Goal: Transaction & Acquisition: Book appointment/travel/reservation

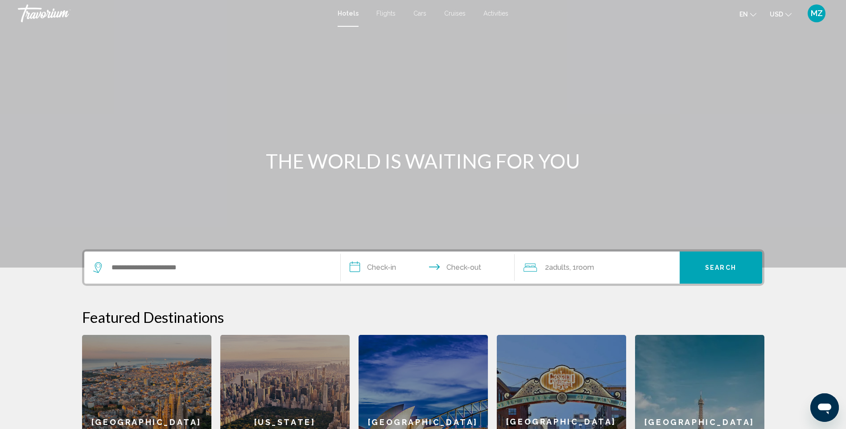
click at [385, 14] on span "Flights" at bounding box center [385, 13] width 19 height 7
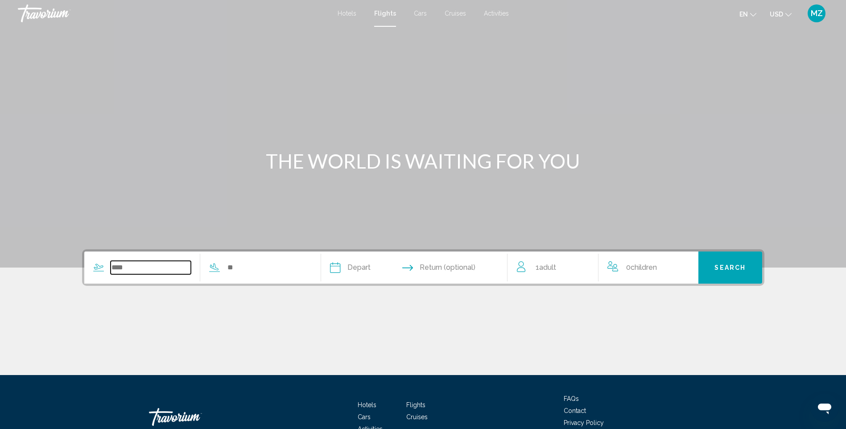
click at [177, 265] on input "Search widget" at bounding box center [151, 267] width 81 height 13
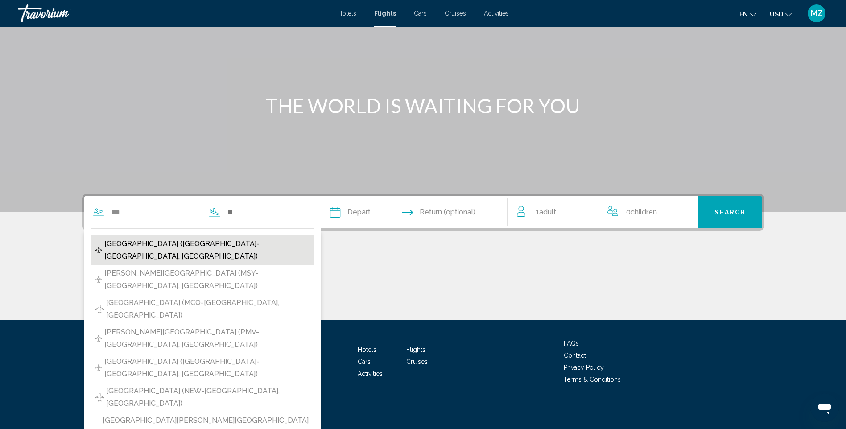
click at [199, 243] on span "[GEOGRAPHIC_DATA] ([GEOGRAPHIC_DATA]-[GEOGRAPHIC_DATA], [GEOGRAPHIC_DATA])" at bounding box center [206, 250] width 205 height 25
type input "**********"
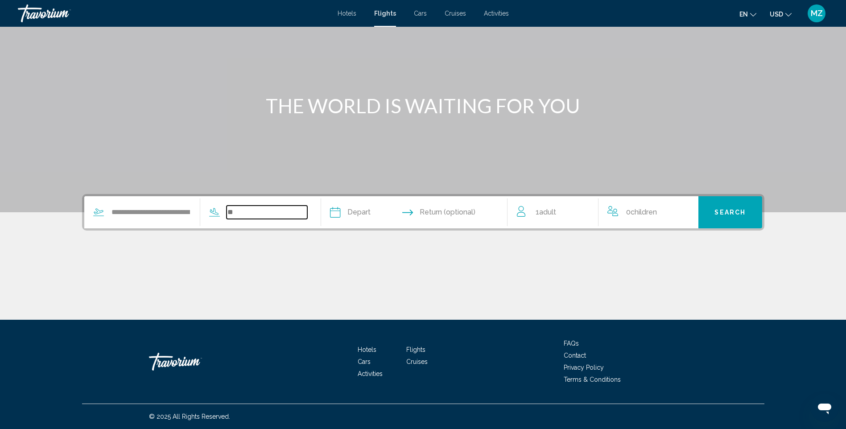
click at [252, 210] on input "Search widget" at bounding box center [267, 212] width 81 height 13
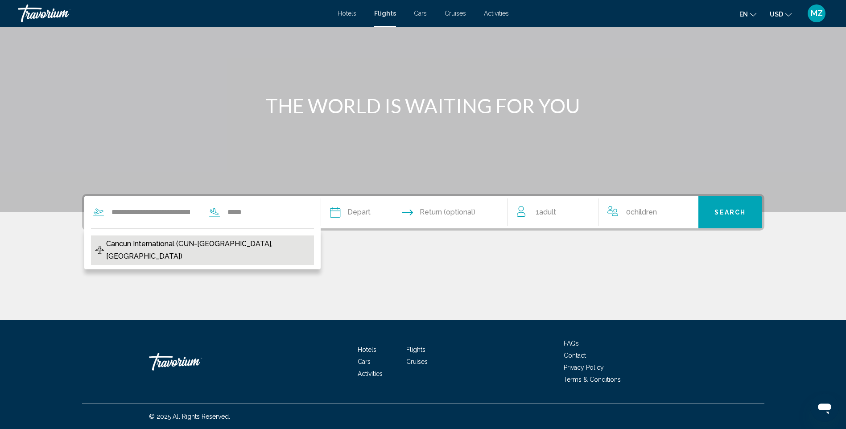
click at [201, 242] on span "Cancun International (CUN-[GEOGRAPHIC_DATA], [GEOGRAPHIC_DATA])" at bounding box center [207, 250] width 203 height 25
type input "**********"
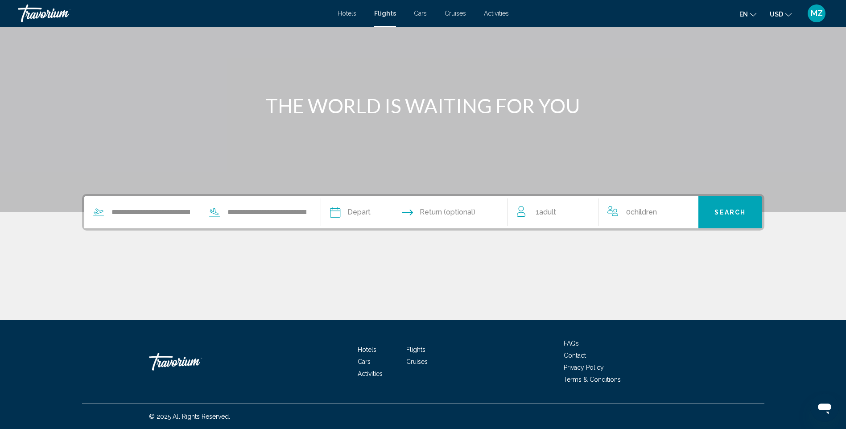
click at [357, 211] on input "Depart date" at bounding box center [374, 213] width 92 height 35
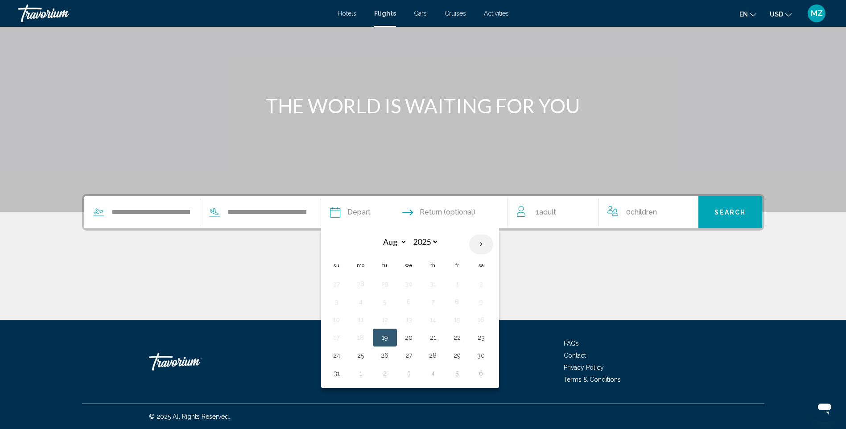
click at [484, 244] on th "Next month" at bounding box center [481, 245] width 24 height 20
select select "**"
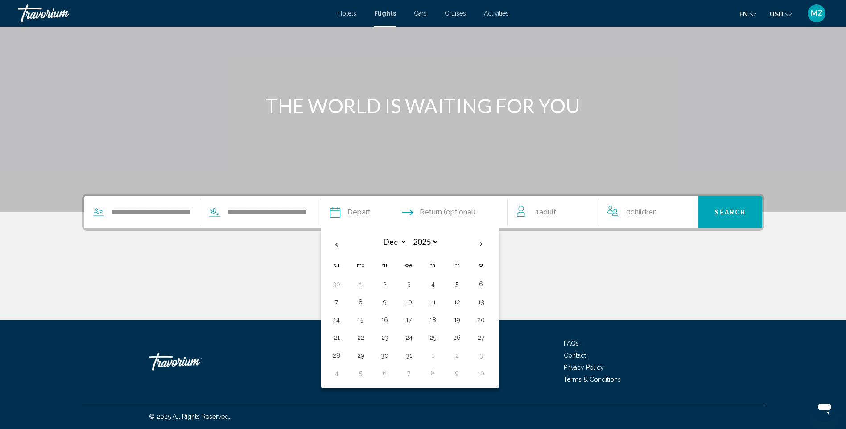
drag, startPoint x: 412, startPoint y: 321, endPoint x: 442, endPoint y: 298, distance: 37.2
click at [412, 321] on button "17" at bounding box center [409, 319] width 14 height 12
type input "**********"
select select "**"
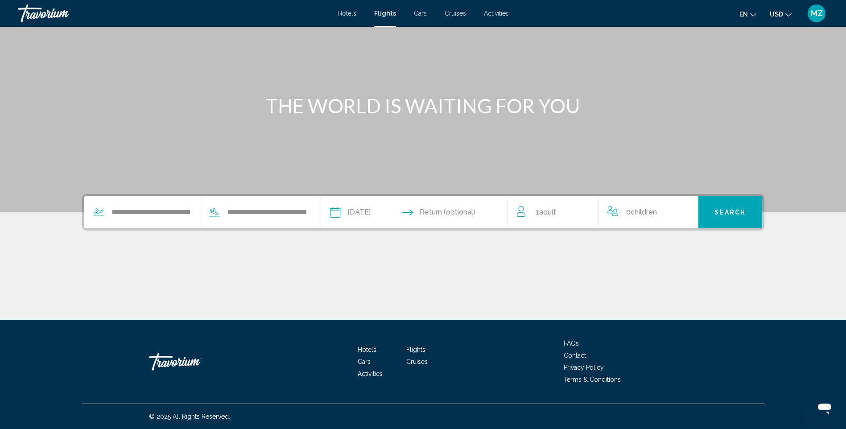
click at [457, 215] on input "Return date" at bounding box center [465, 213] width 92 height 35
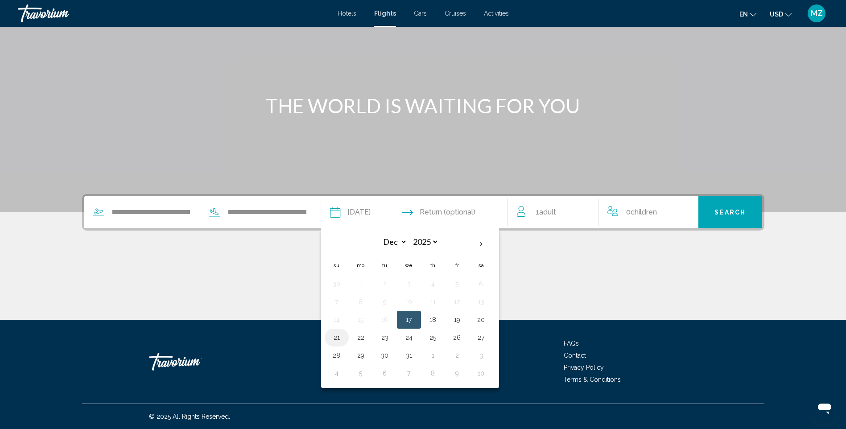
click at [339, 337] on button "21" at bounding box center [337, 337] width 14 height 12
type input "**********"
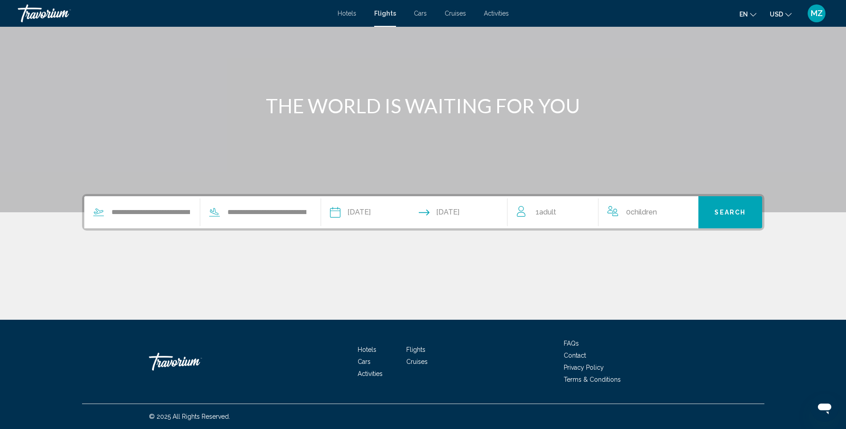
click at [566, 214] on div "1 Adult Adults" at bounding box center [558, 212] width 82 height 12
click at [585, 209] on icon "Increment adults" at bounding box center [585, 210] width 8 height 8
click at [734, 214] on span "Search" at bounding box center [729, 212] width 31 height 7
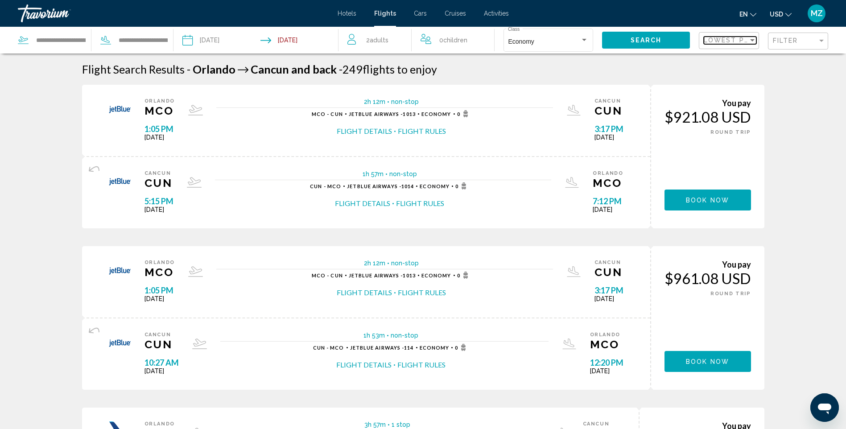
click at [733, 41] on span "Lowest Price" at bounding box center [733, 40] width 58 height 7
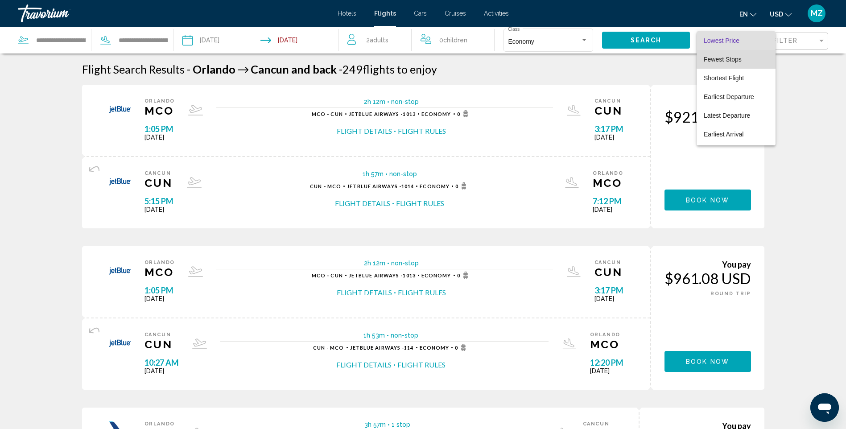
click at [739, 59] on span "Fewest Stops" at bounding box center [723, 59] width 38 height 7
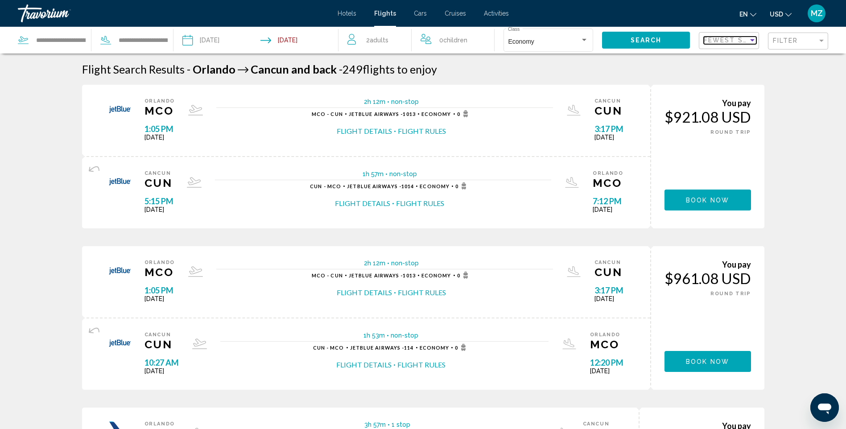
click at [740, 39] on span "Fewest Stops" at bounding box center [734, 40] width 60 height 7
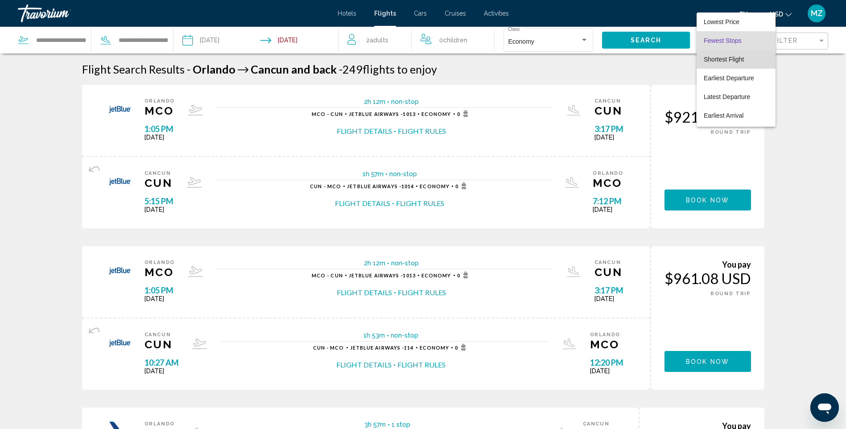
click at [745, 50] on span "Shortest Flight" at bounding box center [736, 40] width 65 height 19
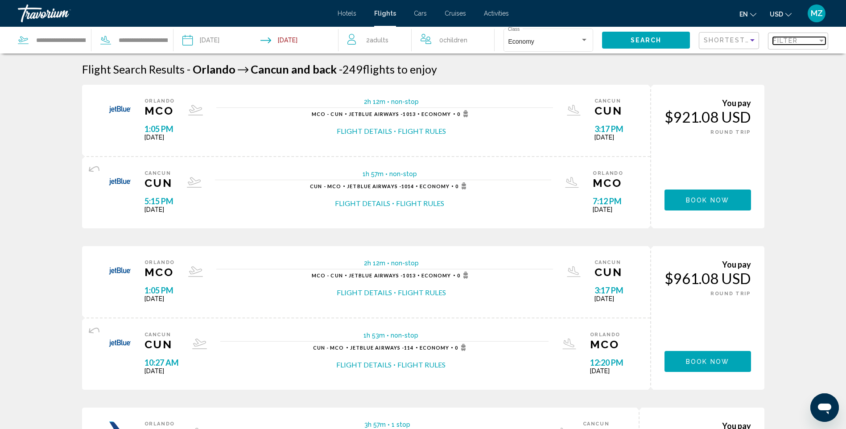
click at [790, 44] on span "Filter" at bounding box center [785, 40] width 25 height 7
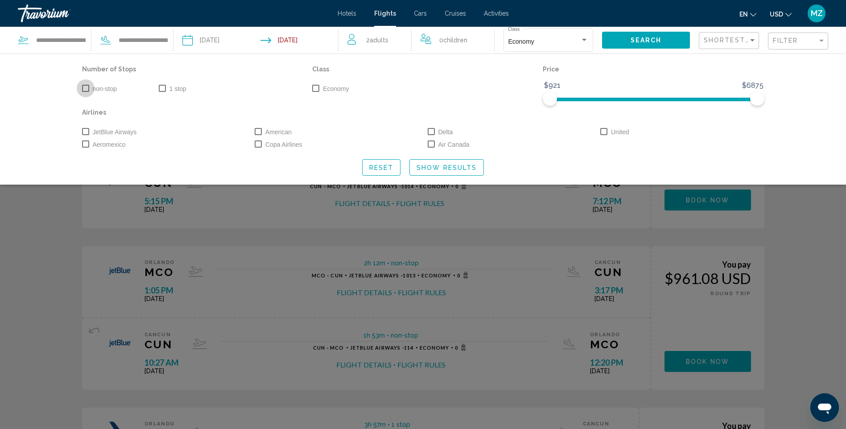
click at [85, 88] on span "Search widget" at bounding box center [85, 88] width 7 height 7
click at [747, 37] on span "Shortest Flight" at bounding box center [740, 40] width 72 height 7
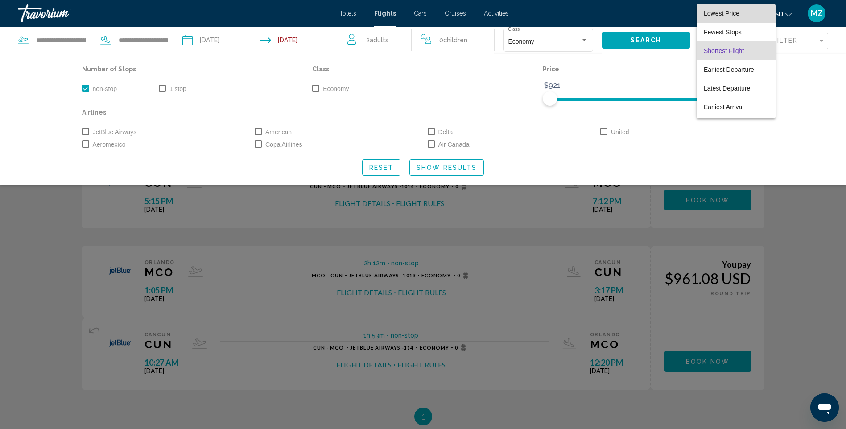
click at [738, 11] on span "Lowest Price" at bounding box center [722, 13] width 36 height 7
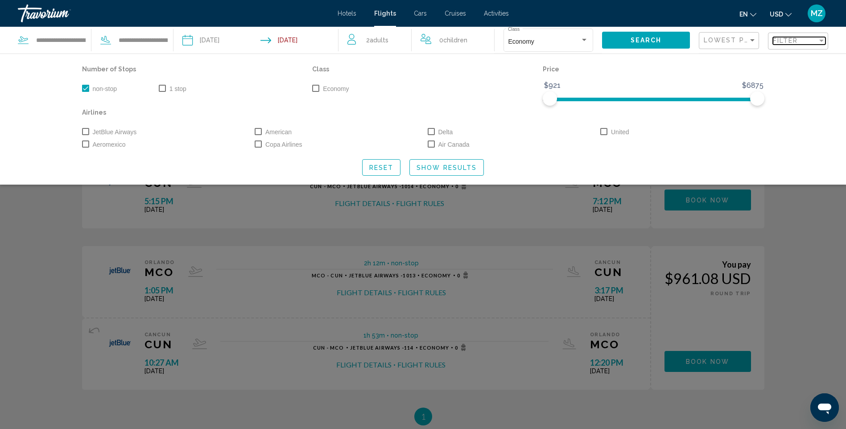
click at [790, 39] on span "Filter" at bounding box center [785, 40] width 25 height 7
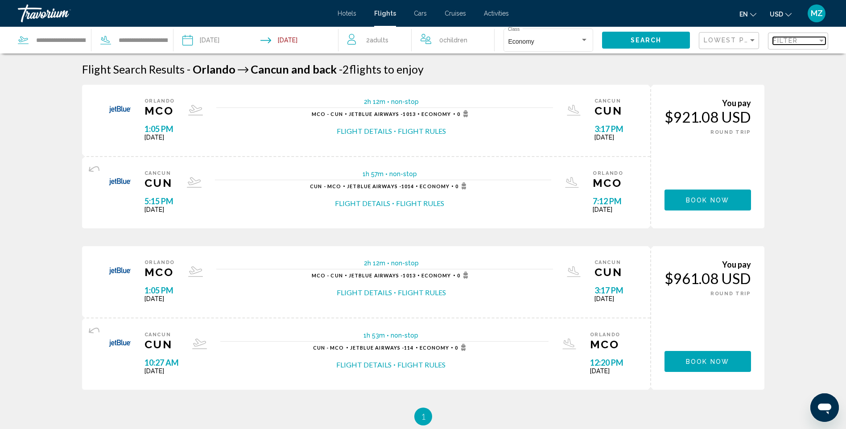
click at [797, 40] on span "Filter" at bounding box center [785, 40] width 25 height 7
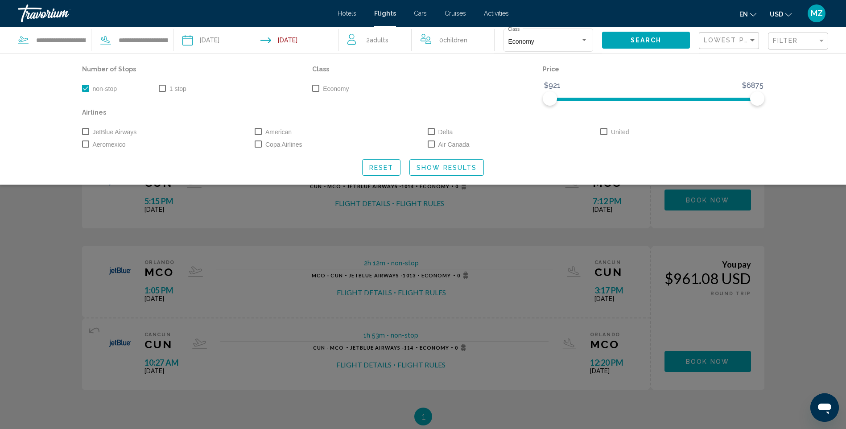
click at [433, 170] on span "Show Results" at bounding box center [446, 167] width 60 height 7
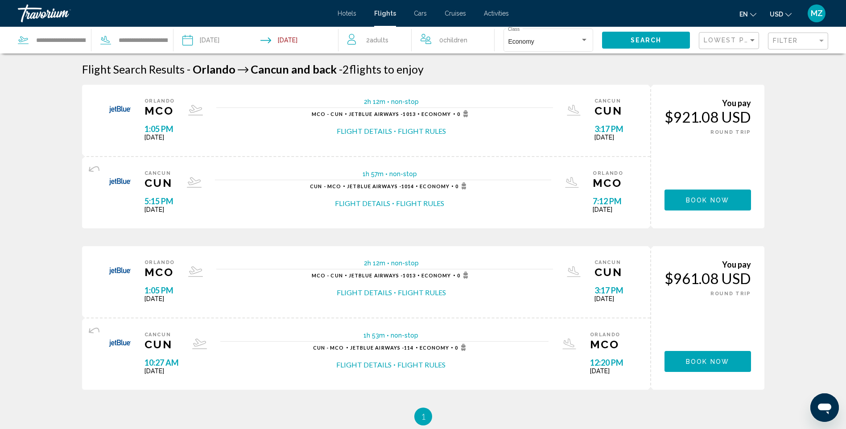
click at [285, 41] on input "Return date: Dec 21, 2025" at bounding box center [301, 41] width 82 height 29
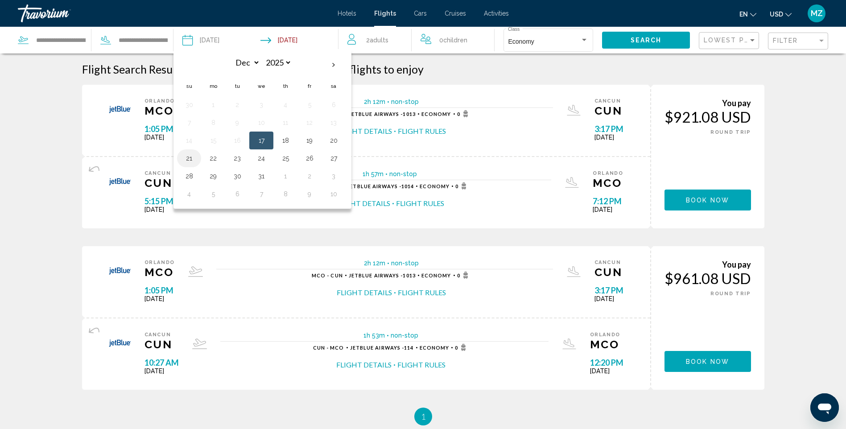
click at [190, 157] on button "21" at bounding box center [189, 158] width 14 height 12
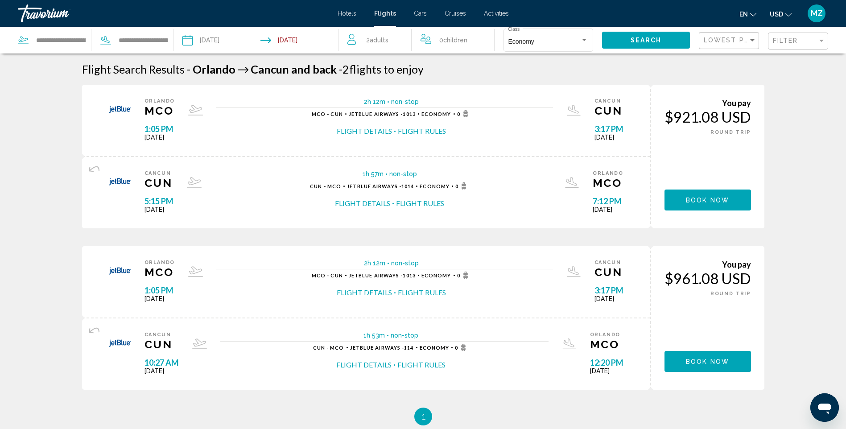
click at [298, 39] on input "**********" at bounding box center [301, 41] width 82 height 29
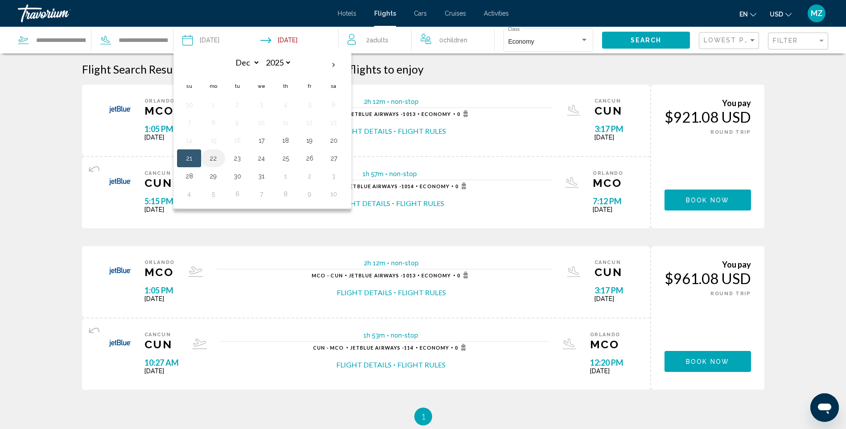
click at [218, 159] on button "22" at bounding box center [213, 158] width 14 height 12
type input "**********"
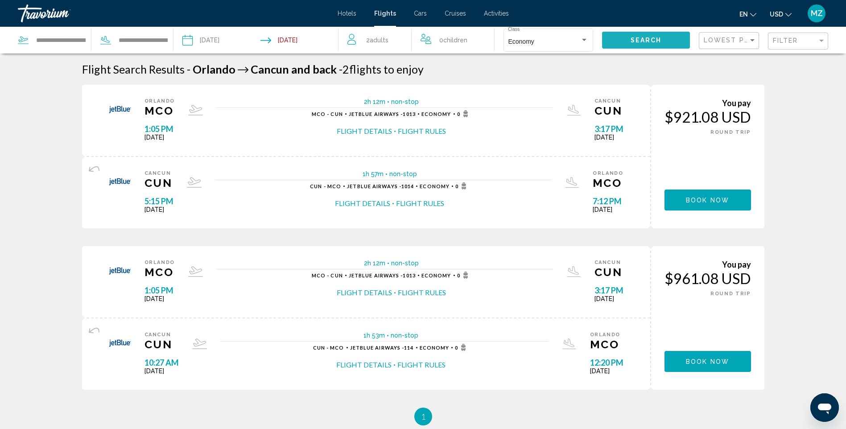
click at [653, 42] on span "Search" at bounding box center [646, 40] width 31 height 7
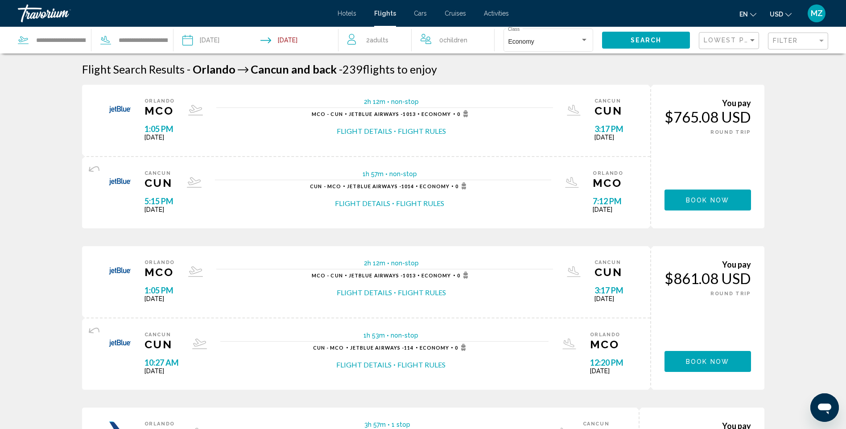
click at [798, 36] on div "Filter" at bounding box center [799, 41] width 53 height 16
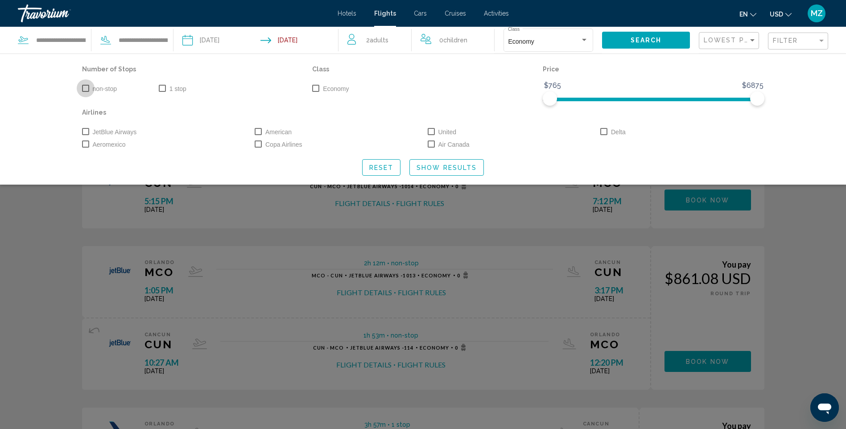
click at [86, 87] on span "Search widget" at bounding box center [85, 88] width 7 height 7
click at [458, 167] on span "Show Results" at bounding box center [446, 167] width 60 height 7
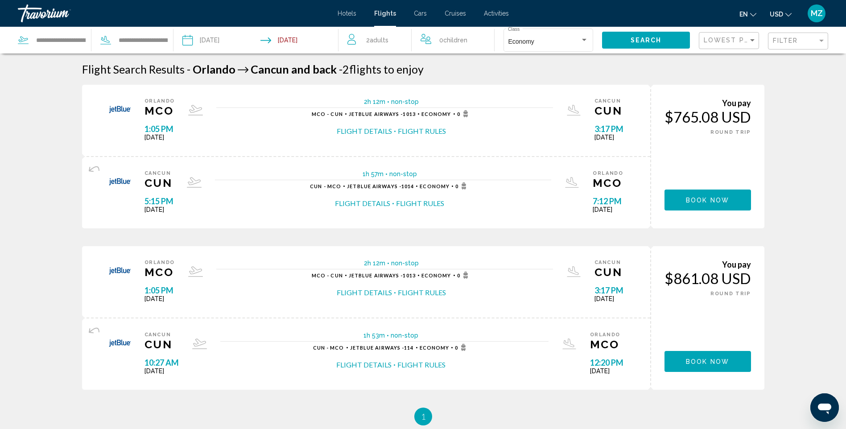
click at [350, 10] on span "Hotels" at bounding box center [347, 13] width 19 height 7
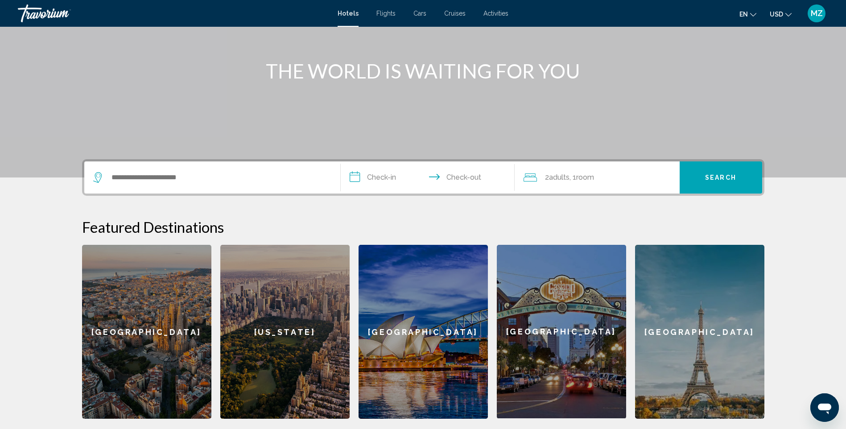
scroll to position [89, 0]
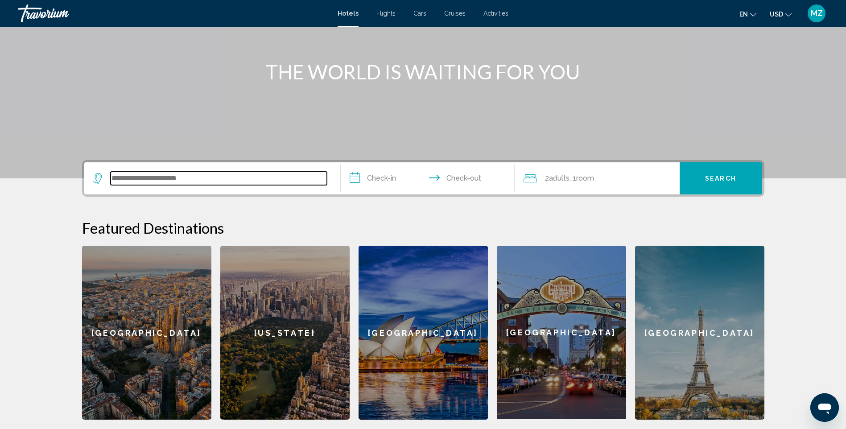
click at [270, 178] on input "Search widget" at bounding box center [219, 178] width 216 height 13
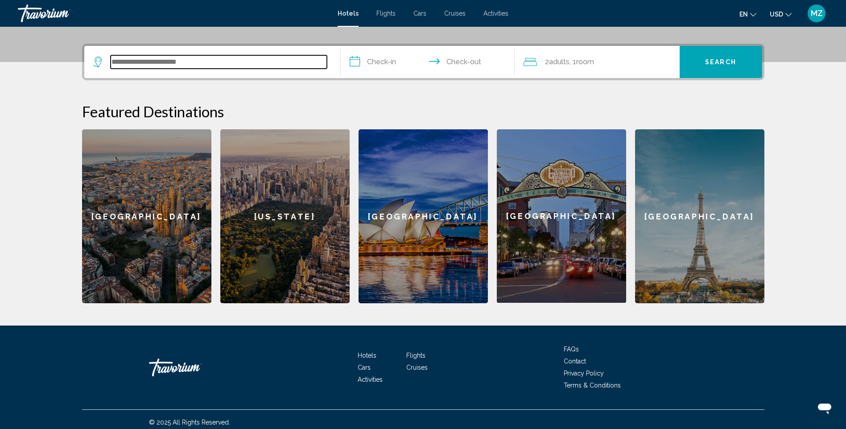
scroll to position [211, 0]
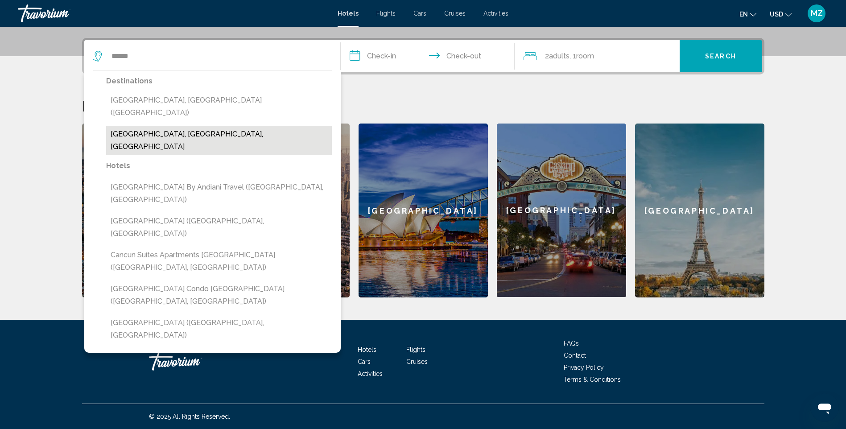
click at [153, 126] on button "[GEOGRAPHIC_DATA], [GEOGRAPHIC_DATA], [GEOGRAPHIC_DATA]" at bounding box center [219, 140] width 226 height 29
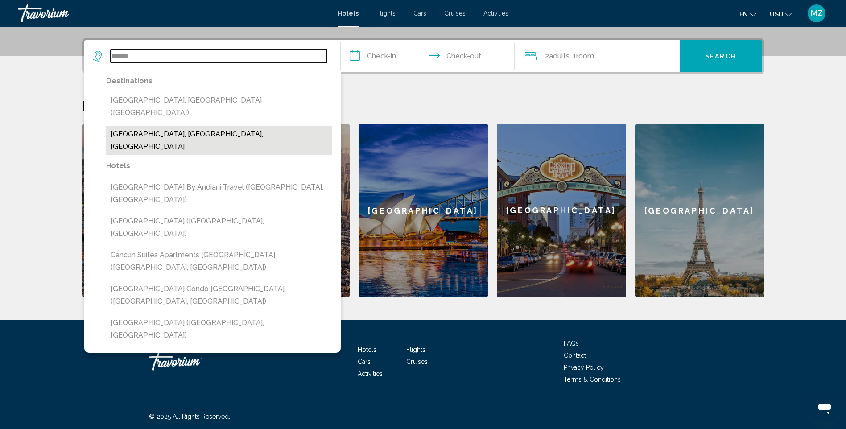
type input "**********"
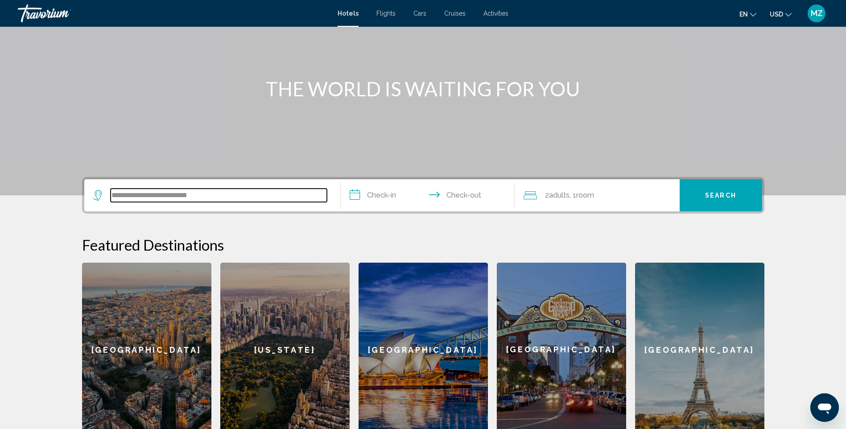
scroll to position [134, 0]
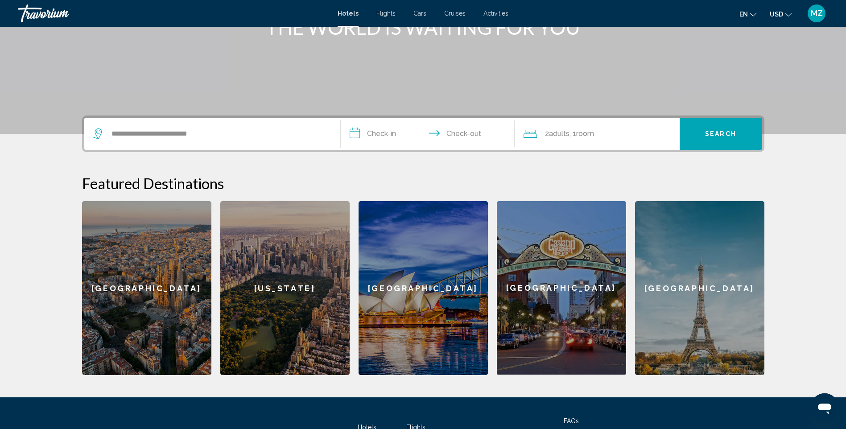
click at [383, 137] on input "**********" at bounding box center [429, 135] width 177 height 35
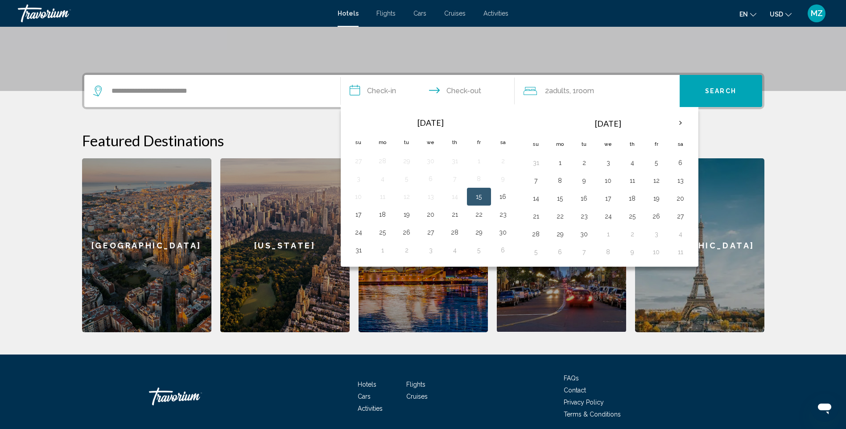
scroll to position [211, 0]
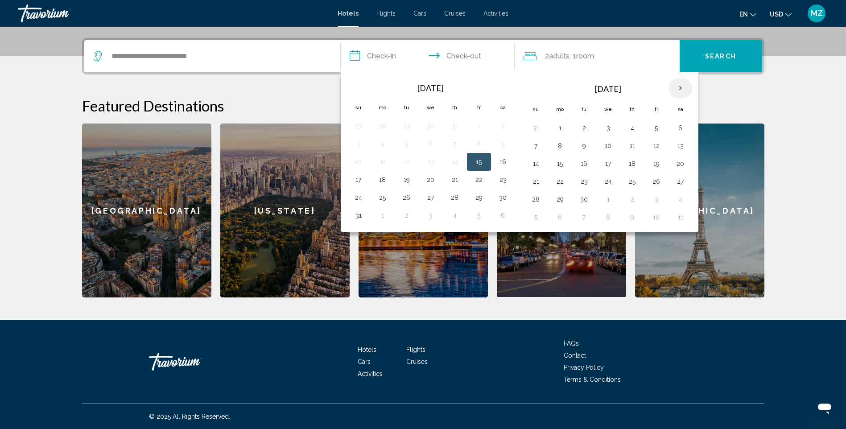
click at [683, 88] on th "Next month" at bounding box center [680, 88] width 24 height 20
click at [538, 126] on button "30" at bounding box center [536, 128] width 14 height 12
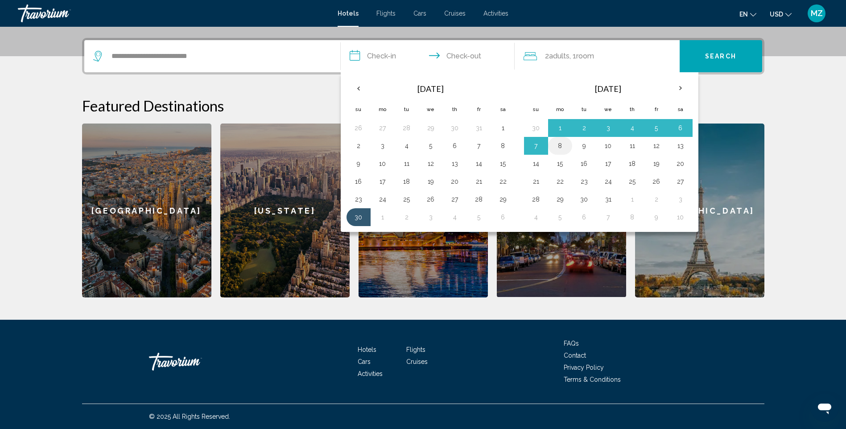
click at [557, 146] on button "8" at bounding box center [560, 146] width 14 height 12
type input "**********"
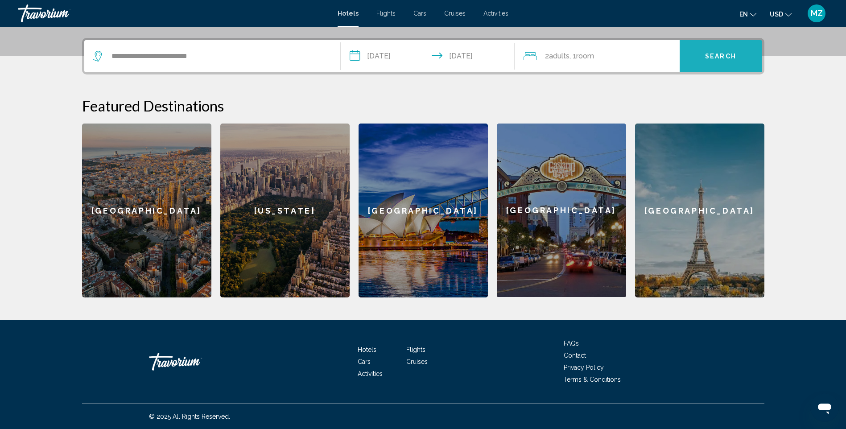
click at [710, 58] on span "Search" at bounding box center [720, 56] width 31 height 7
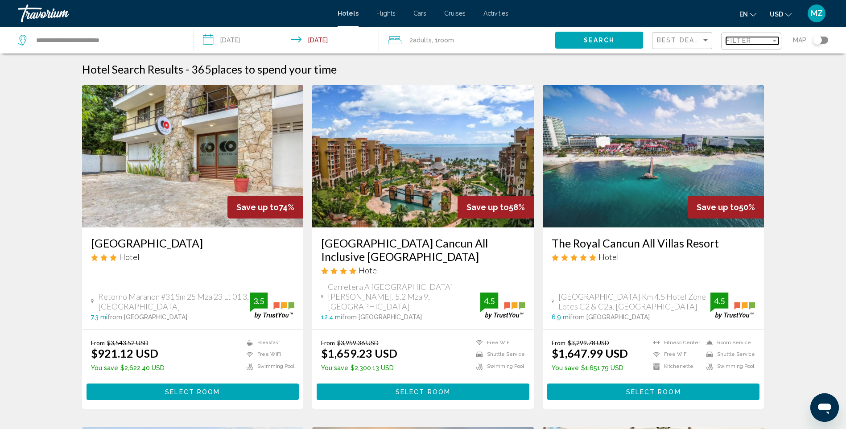
click at [746, 41] on span "Filter" at bounding box center [738, 40] width 25 height 7
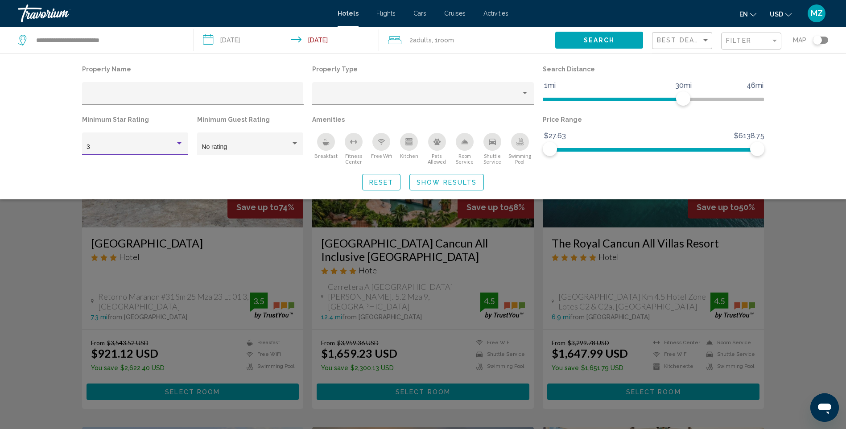
click at [182, 141] on div "Hotel Filters" at bounding box center [179, 143] width 8 height 7
click at [157, 181] on span "5" at bounding box center [135, 184] width 97 height 19
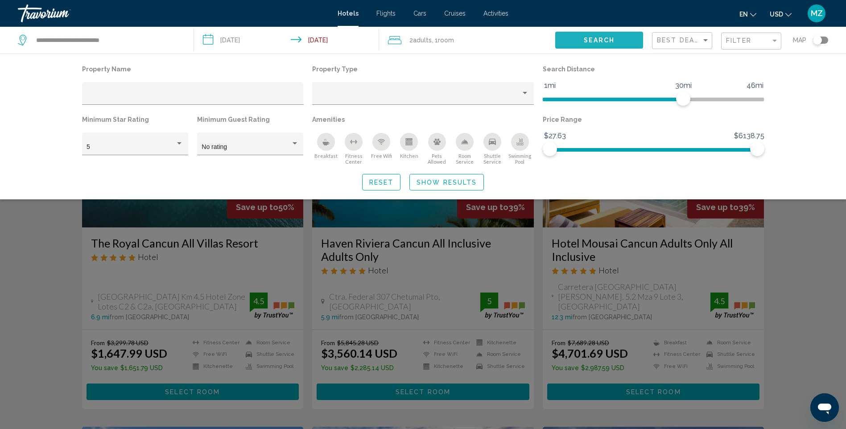
click at [595, 40] on span "Search" at bounding box center [599, 40] width 31 height 7
click at [824, 40] on div "Toggle map" at bounding box center [820, 40] width 15 height 7
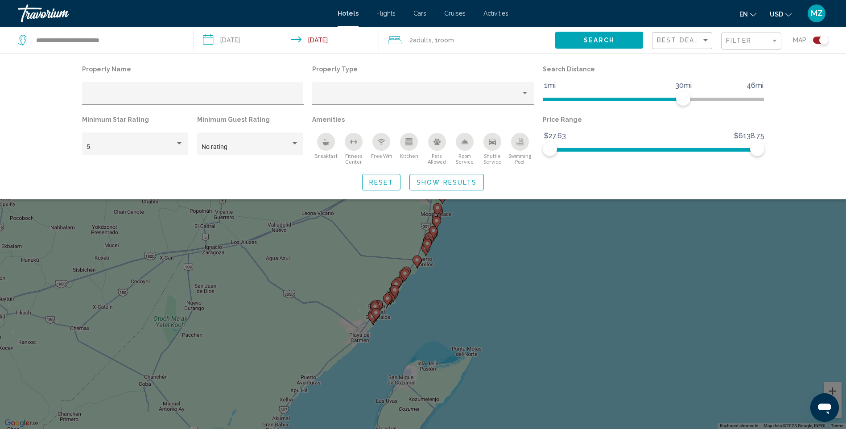
click at [816, 40] on div "Toggle map" at bounding box center [820, 40] width 15 height 7
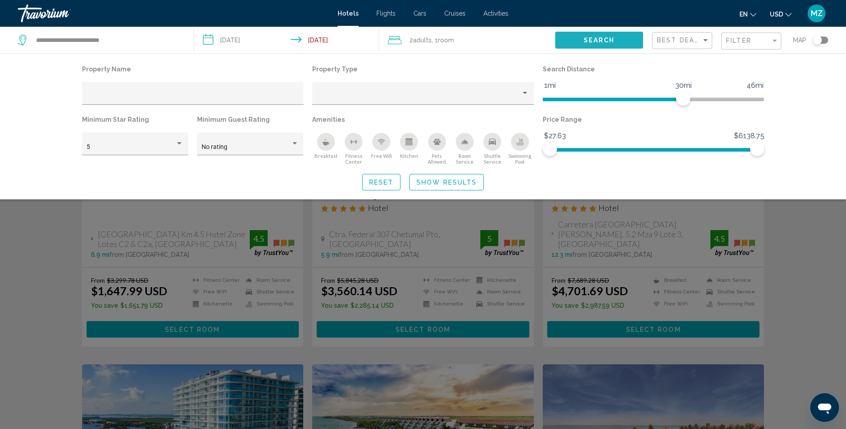
click at [626, 37] on button "Search" at bounding box center [599, 40] width 88 height 16
click at [622, 37] on button "Search" at bounding box center [599, 40] width 88 height 16
click at [812, 247] on div "Search widget" at bounding box center [423, 281] width 846 height 295
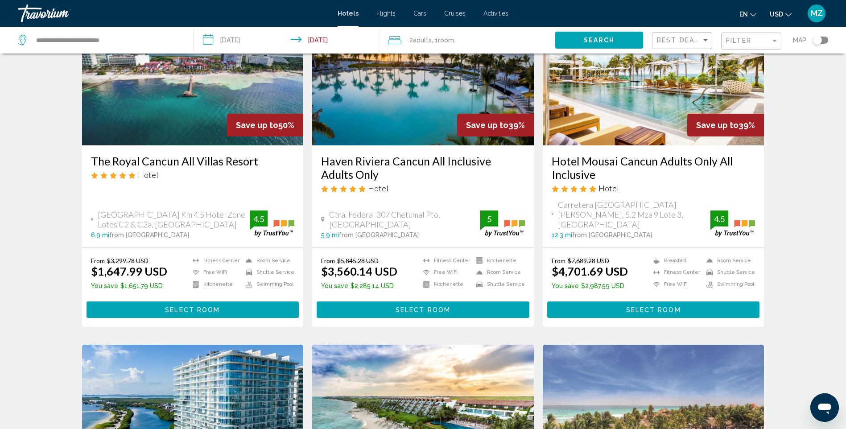
scroll to position [0, 0]
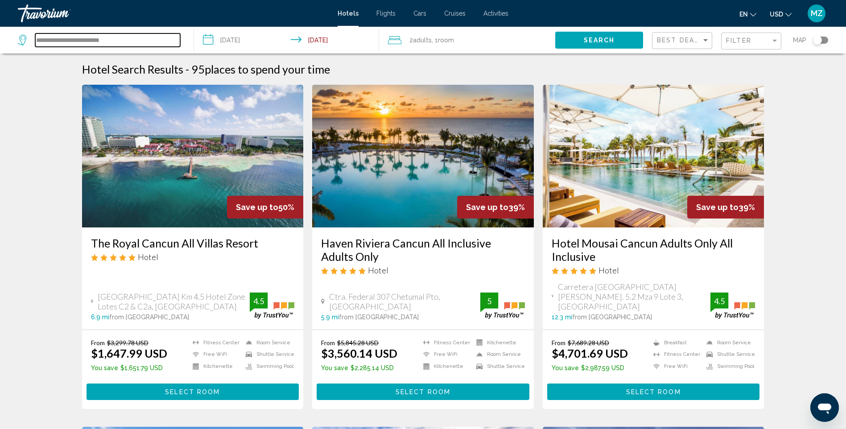
click at [144, 39] on input "**********" at bounding box center [107, 39] width 145 height 13
type input "*"
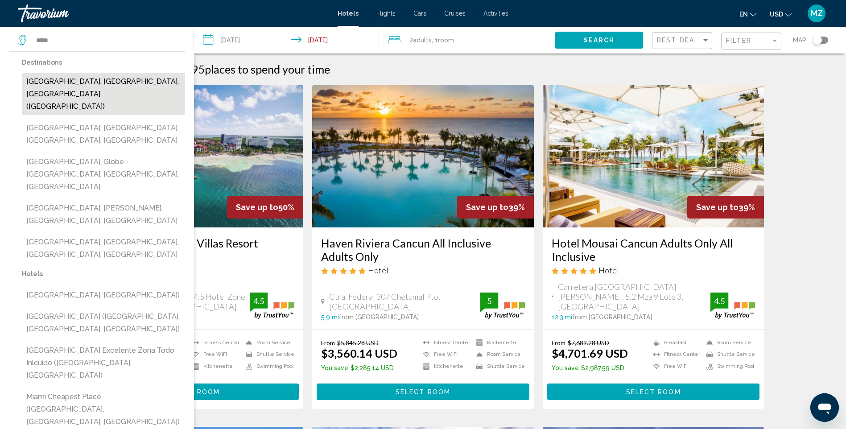
click at [98, 82] on button "[GEOGRAPHIC_DATA], [GEOGRAPHIC_DATA], [GEOGRAPHIC_DATA] ([GEOGRAPHIC_DATA])" at bounding box center [103, 94] width 163 height 42
type input "**********"
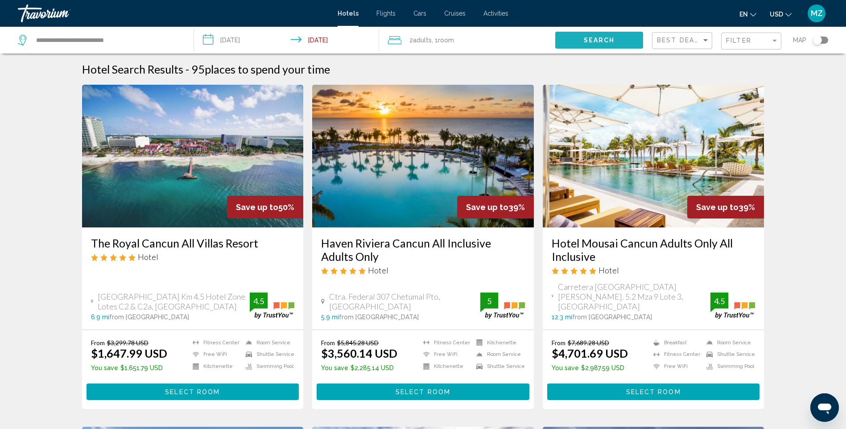
click at [584, 42] on span "Search" at bounding box center [599, 40] width 31 height 7
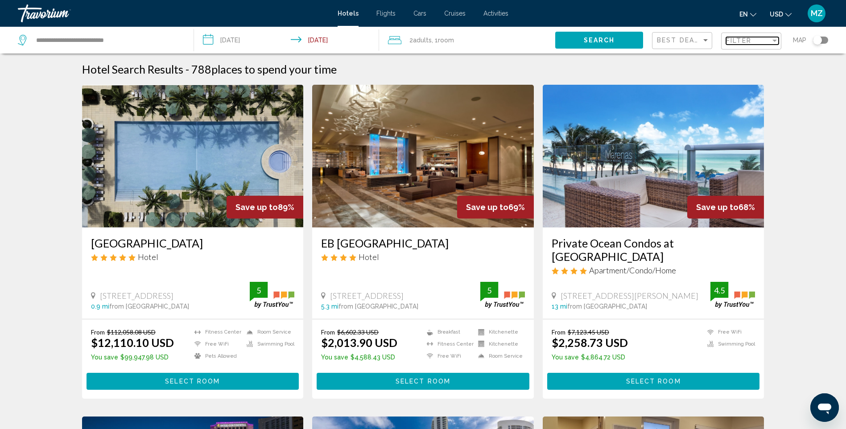
click at [755, 39] on div "Filter" at bounding box center [748, 40] width 45 height 7
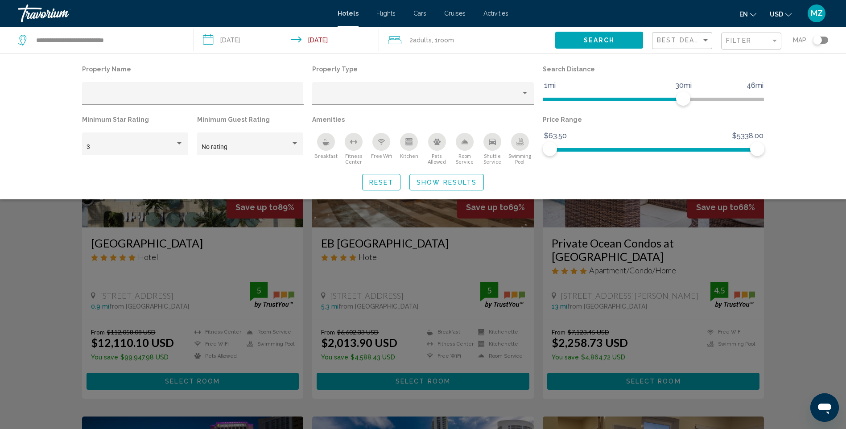
click at [326, 142] on icon "Breakfast" at bounding box center [325, 141] width 7 height 7
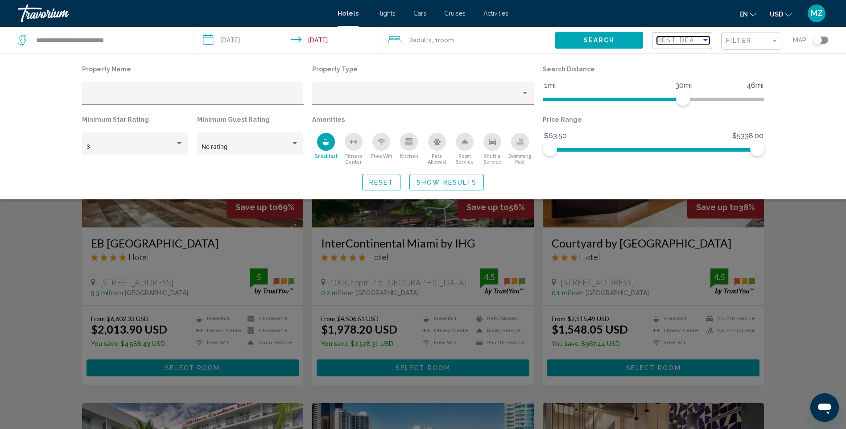
click at [681, 43] on span "Best Deals" at bounding box center [680, 40] width 47 height 7
click at [818, 84] on div at bounding box center [423, 214] width 846 height 429
click at [592, 44] on span "Search" at bounding box center [599, 40] width 31 height 7
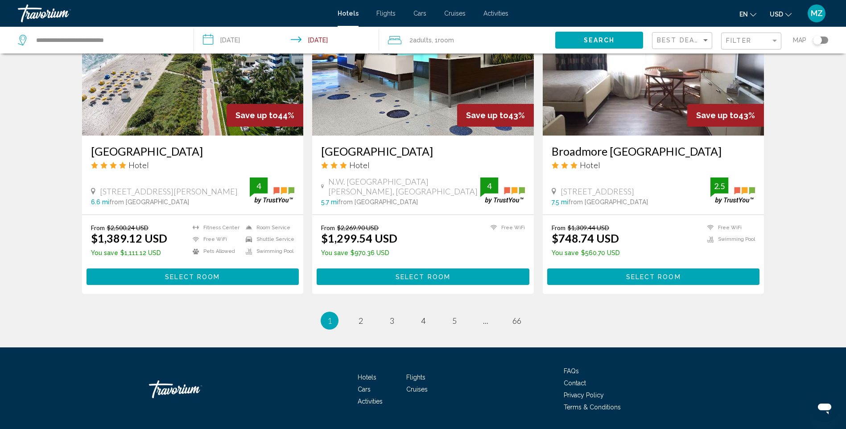
scroll to position [1078, 0]
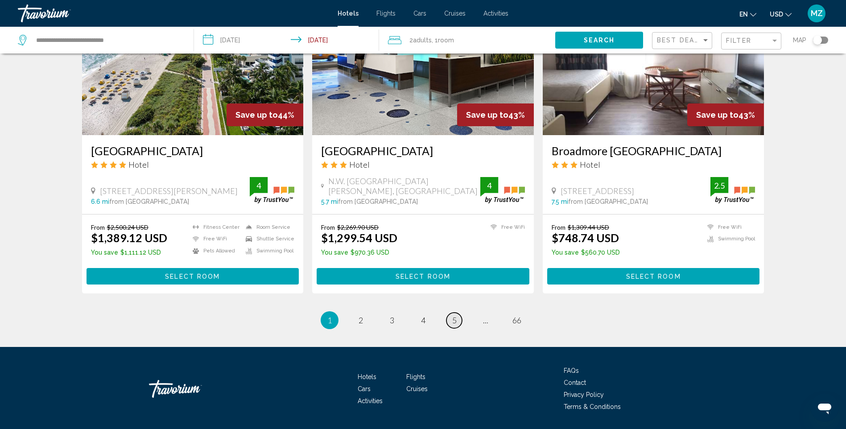
click at [455, 315] on span "5" at bounding box center [454, 320] width 4 height 10
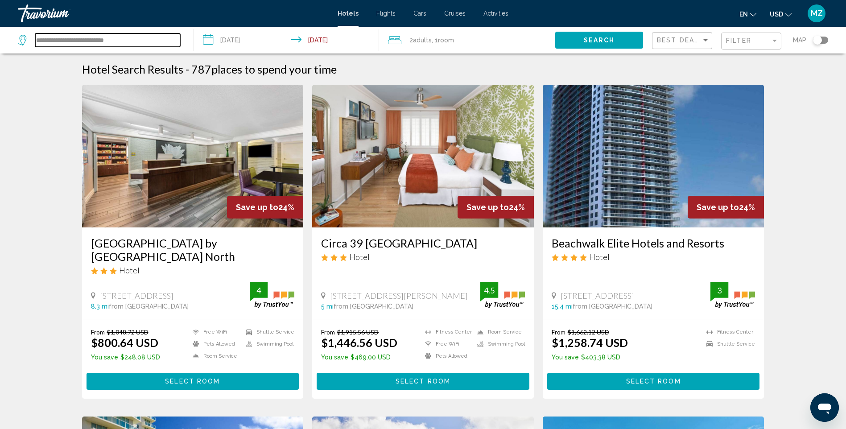
click at [163, 40] on input "**********" at bounding box center [107, 39] width 145 height 13
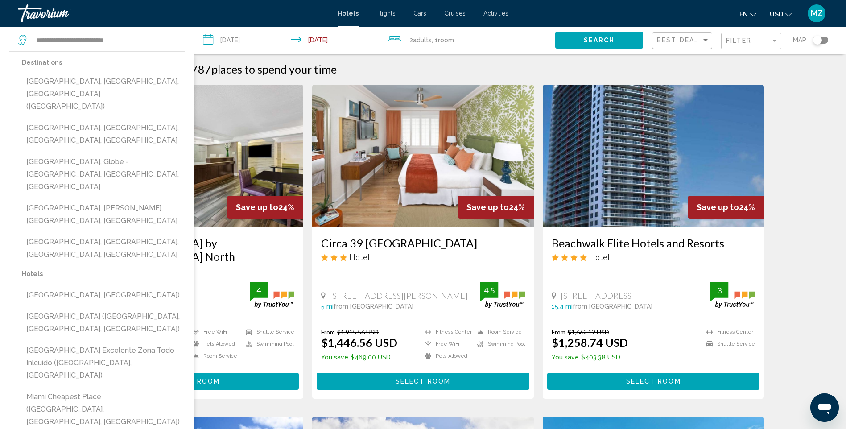
click at [510, 252] on div "Hotel" at bounding box center [423, 257] width 204 height 10
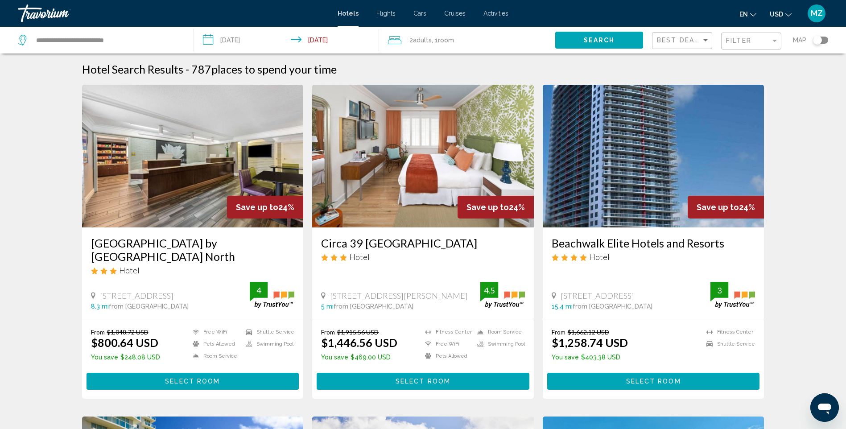
click at [824, 41] on div "Toggle map" at bounding box center [820, 40] width 15 height 7
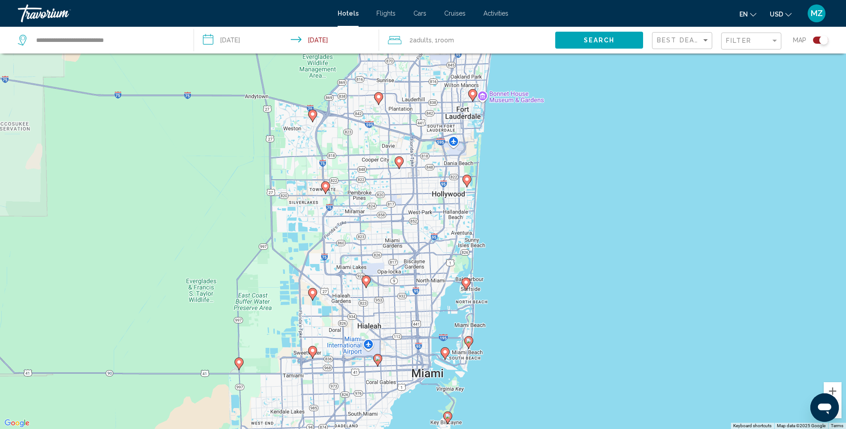
drag, startPoint x: 470, startPoint y: 149, endPoint x: 539, endPoint y: 250, distance: 121.7
click at [539, 250] on div "To activate drag with keyboard, press Alt + Enter. Once in keyboard drag state,…" at bounding box center [423, 214] width 846 height 429
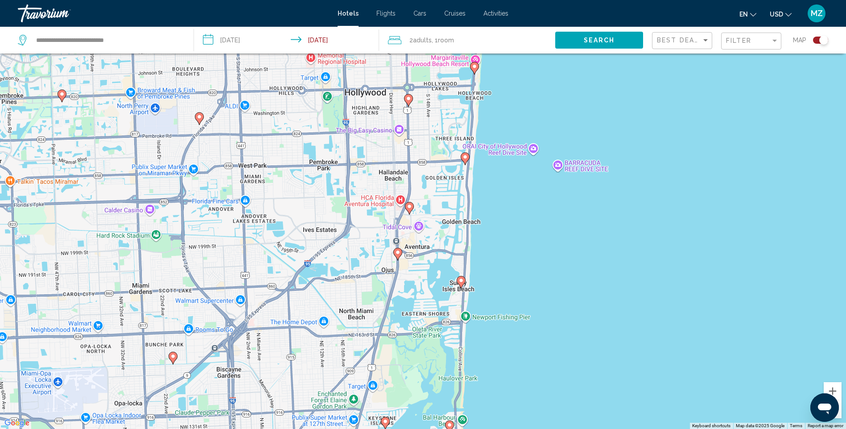
drag, startPoint x: 473, startPoint y: 227, endPoint x: 593, endPoint y: 253, distance: 122.7
click at [593, 253] on div "To activate drag with keyboard, press Alt + Enter. Once in keyboard drag state,…" at bounding box center [423, 214] width 846 height 429
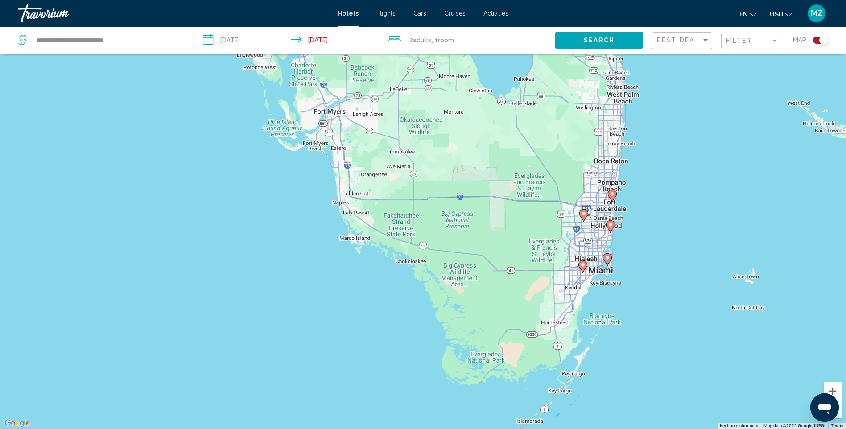
click at [814, 40] on div "Toggle map" at bounding box center [820, 40] width 15 height 7
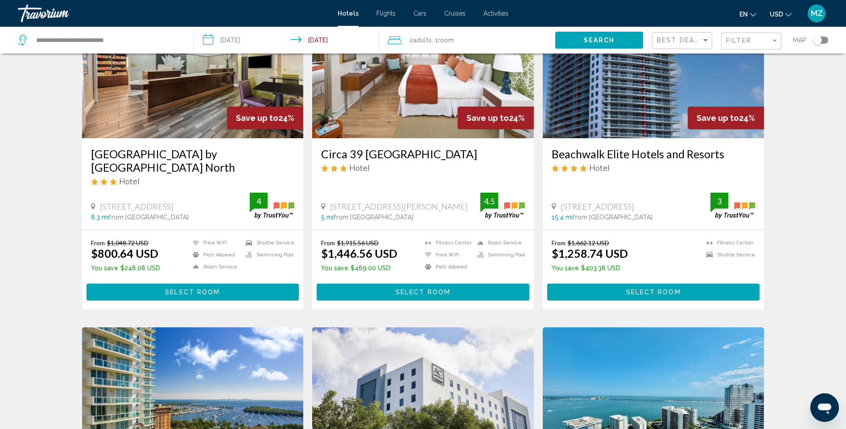
scroll to position [0, 0]
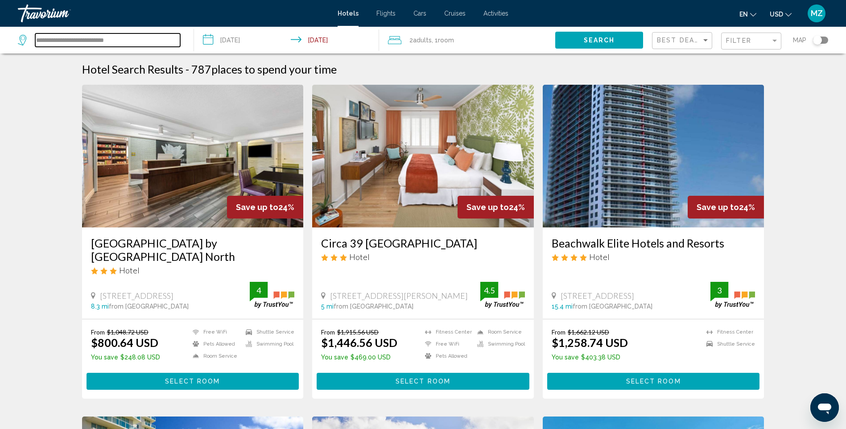
click at [128, 41] on input "**********" at bounding box center [107, 39] width 145 height 13
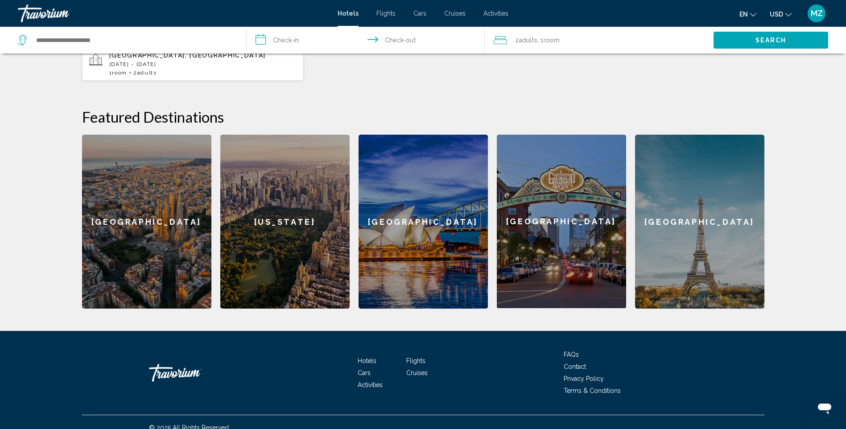
scroll to position [300, 0]
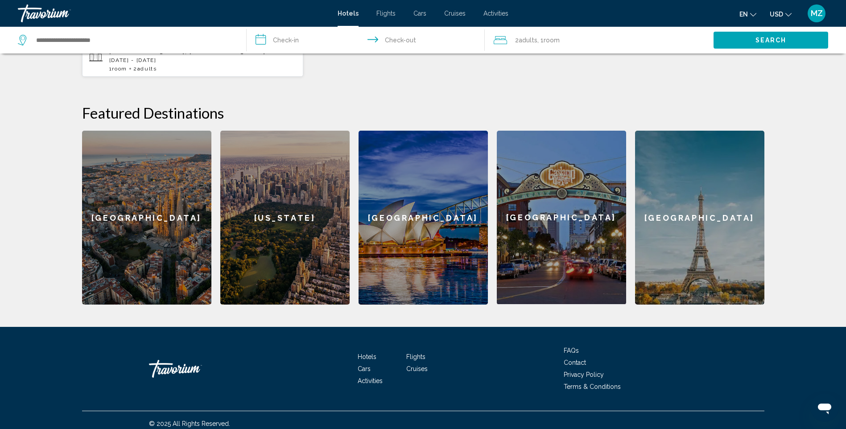
click at [413, 353] on span "Flights" at bounding box center [415, 356] width 19 height 7
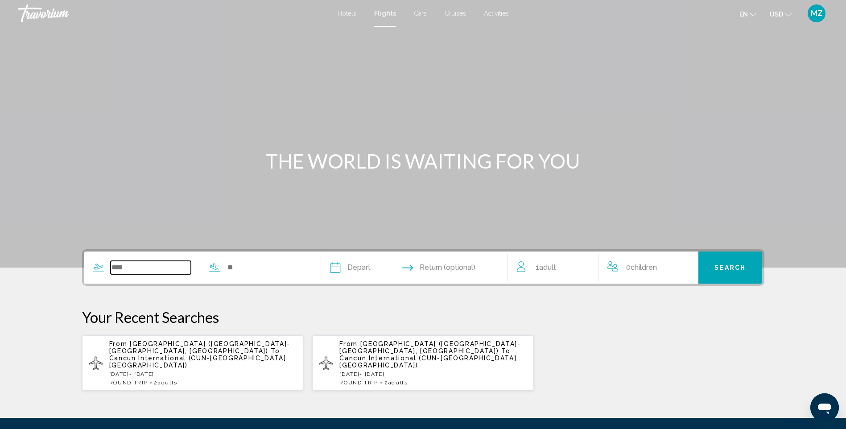
click at [144, 262] on input "Search widget" at bounding box center [151, 267] width 81 height 13
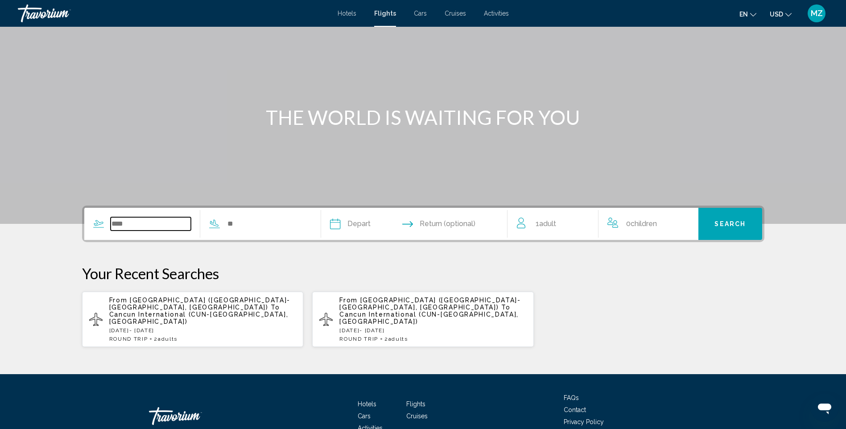
scroll to position [84, 0]
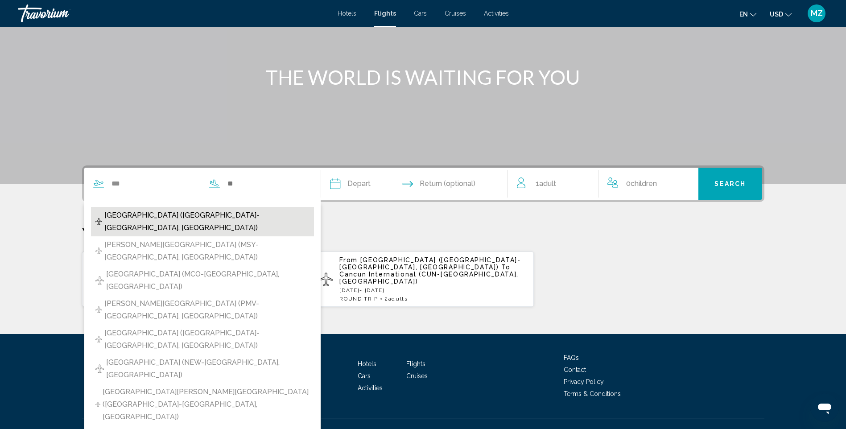
click at [172, 213] on span "[GEOGRAPHIC_DATA] ([GEOGRAPHIC_DATA]-[GEOGRAPHIC_DATA], [GEOGRAPHIC_DATA])" at bounding box center [206, 221] width 205 height 25
type input "**********"
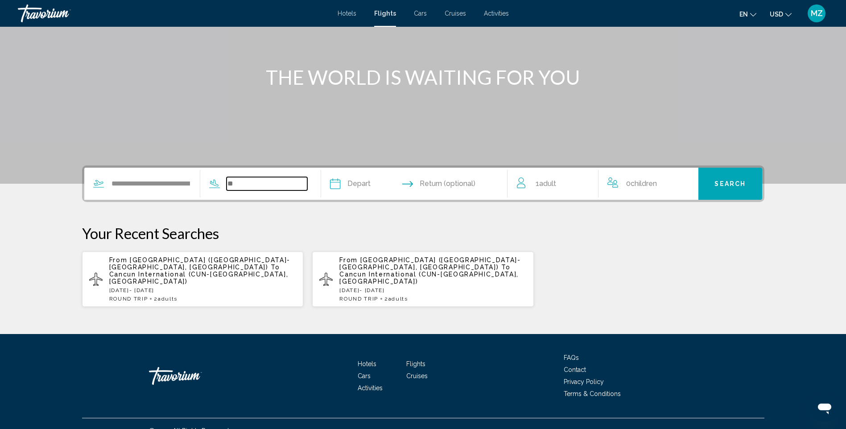
click at [269, 190] on input "Search widget" at bounding box center [267, 183] width 81 height 13
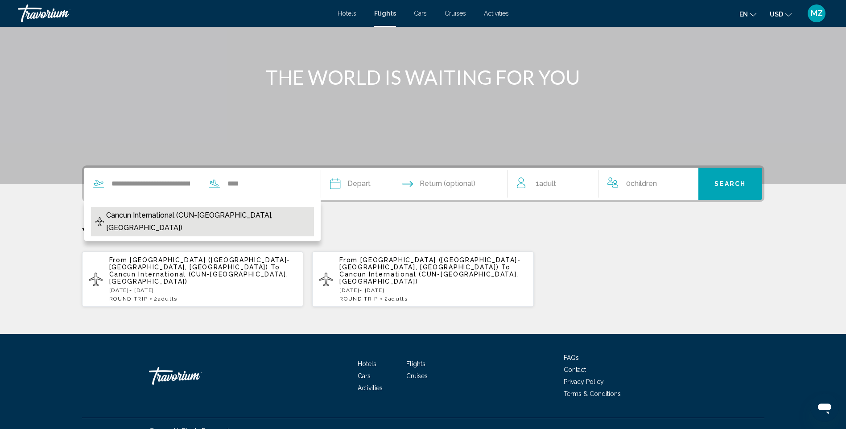
click at [233, 218] on span "Cancun International (CUN-[GEOGRAPHIC_DATA], [GEOGRAPHIC_DATA])" at bounding box center [207, 221] width 203 height 25
type input "**********"
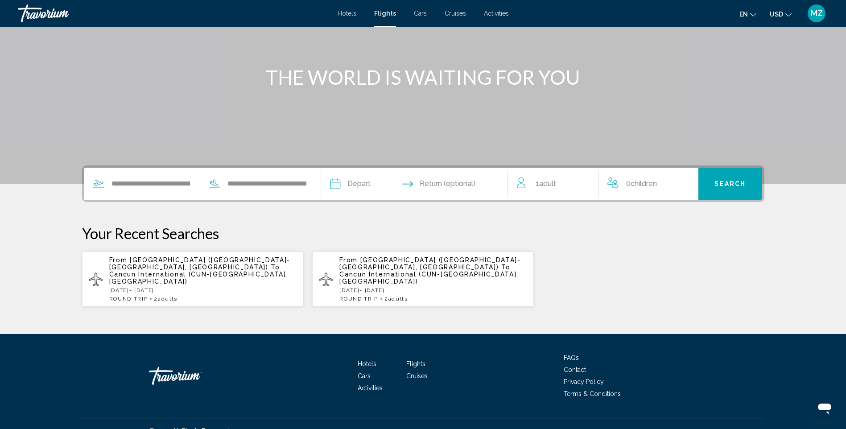
click at [369, 183] on input "Depart date" at bounding box center [374, 185] width 92 height 35
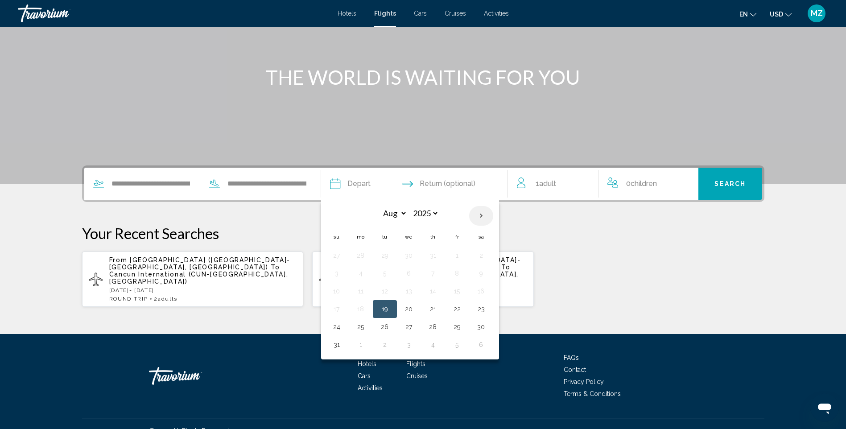
click at [480, 218] on th "Next month" at bounding box center [481, 216] width 24 height 20
click at [487, 216] on th "Next month" at bounding box center [481, 216] width 24 height 20
select select "**"
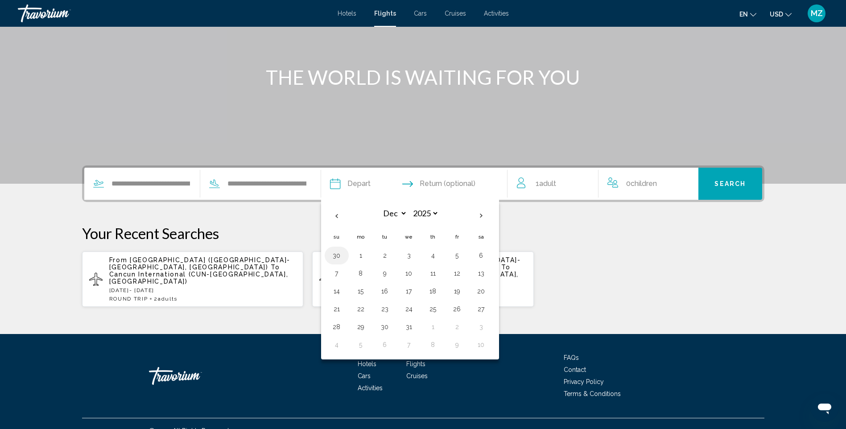
click at [340, 257] on button "30" at bounding box center [337, 255] width 14 height 12
type input "**********"
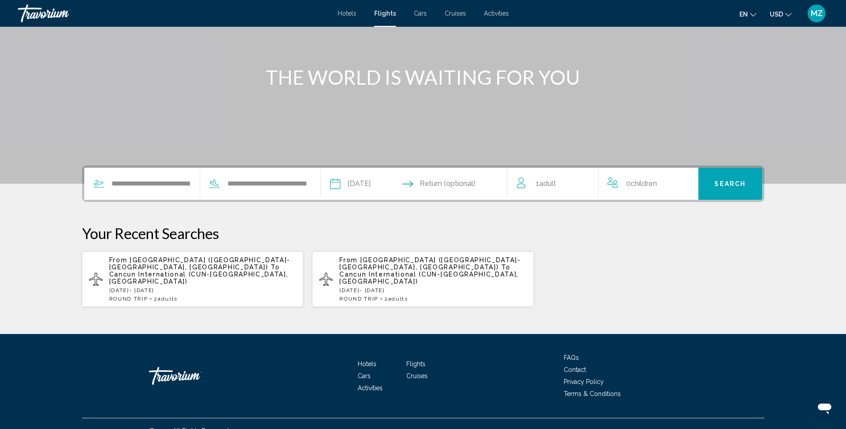
click at [473, 185] on input "Return date" at bounding box center [465, 185] width 92 height 35
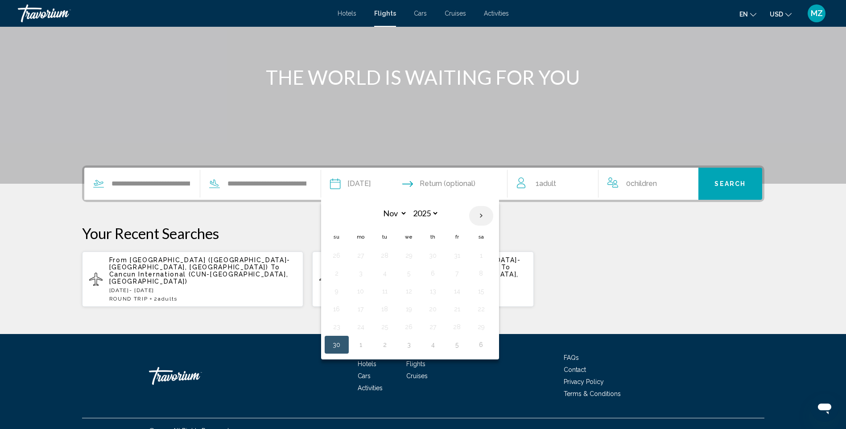
click at [480, 216] on th "Next month" at bounding box center [481, 216] width 24 height 20
select select "**"
click at [364, 272] on button "8" at bounding box center [361, 273] width 14 height 12
type input "**********"
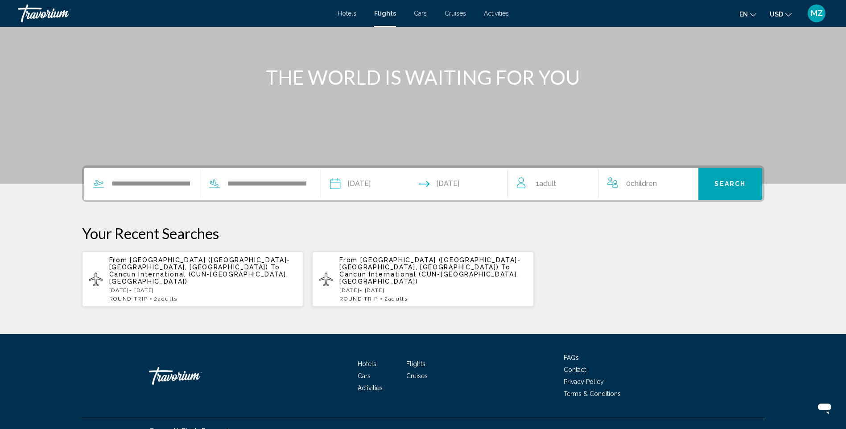
click at [555, 190] on div "1 Adult Adults" at bounding box center [558, 184] width 82 height 32
click at [581, 180] on icon "Increment adults" at bounding box center [585, 182] width 8 height 11
click at [733, 181] on span "Search" at bounding box center [729, 184] width 31 height 7
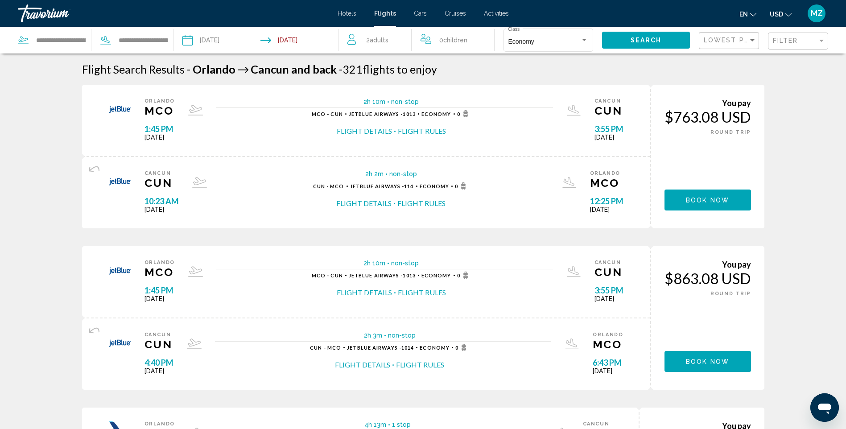
click at [796, 47] on div "Filter" at bounding box center [799, 41] width 53 height 16
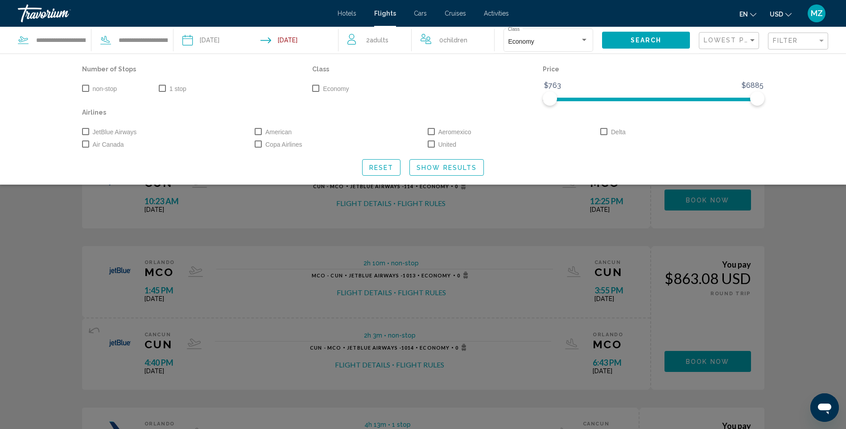
click at [82, 88] on span "Search widget" at bounding box center [85, 88] width 7 height 7
click at [662, 43] on button "Search" at bounding box center [646, 40] width 88 height 16
click at [823, 230] on div "Search widget" at bounding box center [423, 279] width 846 height 300
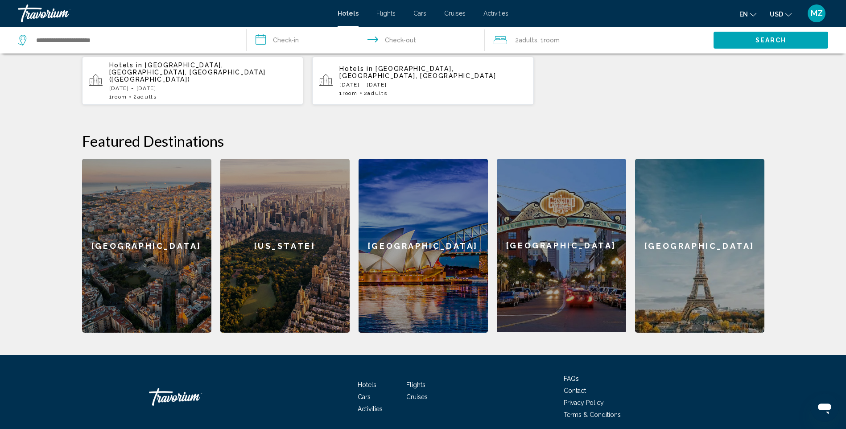
scroll to position [300, 0]
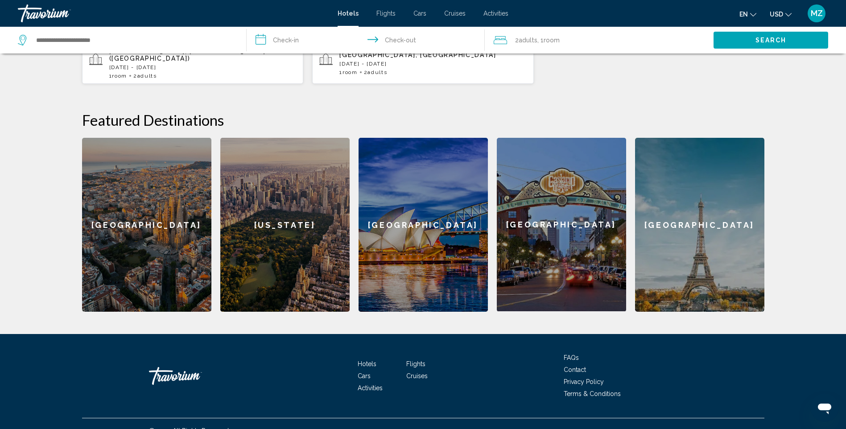
click at [169, 234] on div "[GEOGRAPHIC_DATA]" at bounding box center [146, 225] width 129 height 174
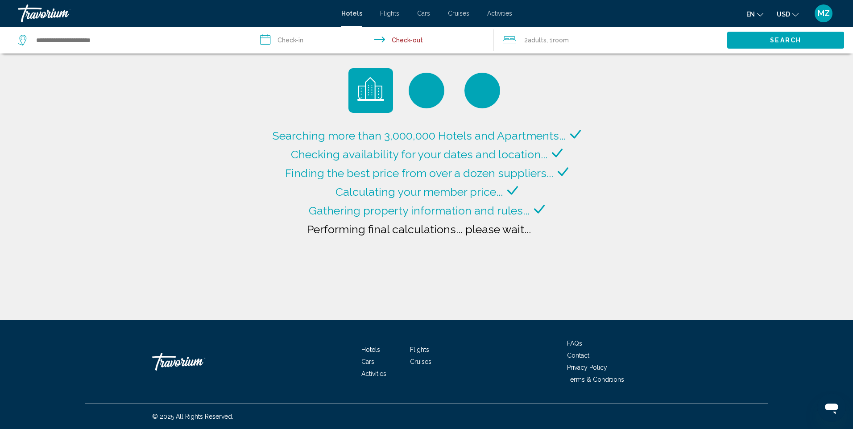
type input "**********"
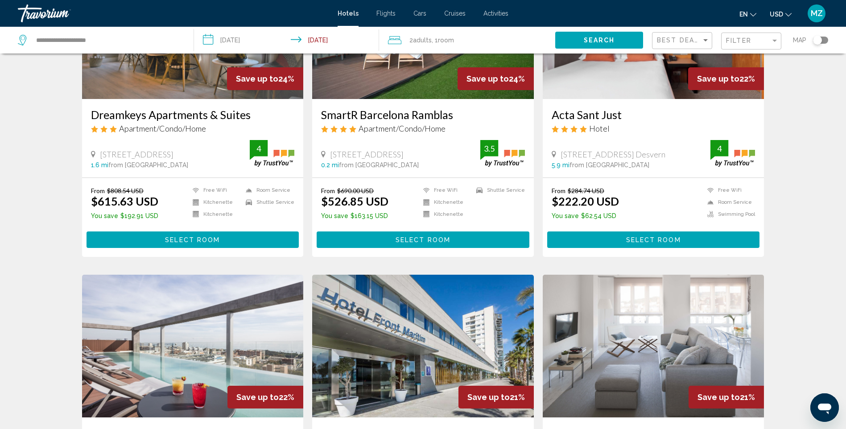
scroll to position [669, 0]
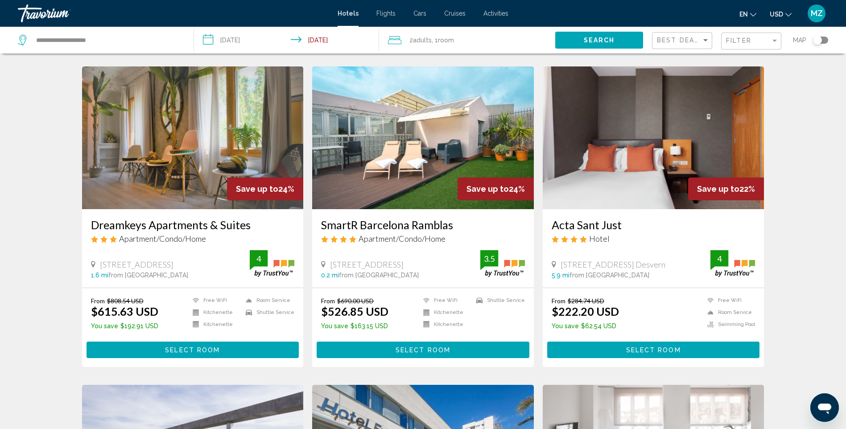
click at [248, 40] on input "**********" at bounding box center [288, 41] width 189 height 29
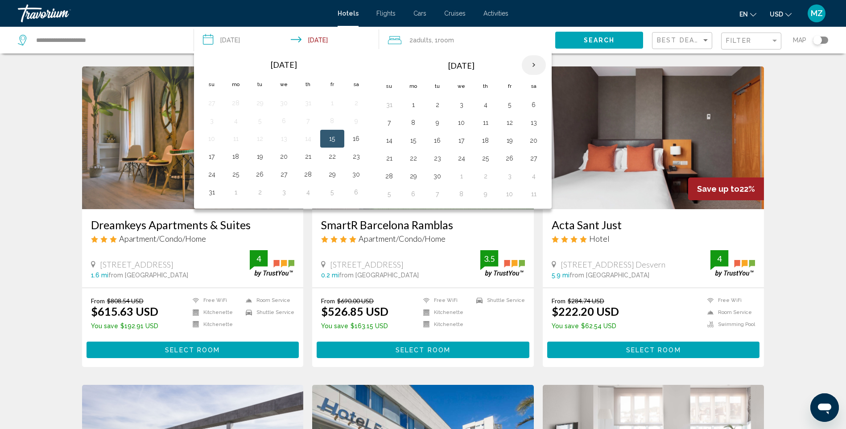
click at [529, 64] on th "Next month" at bounding box center [534, 65] width 24 height 20
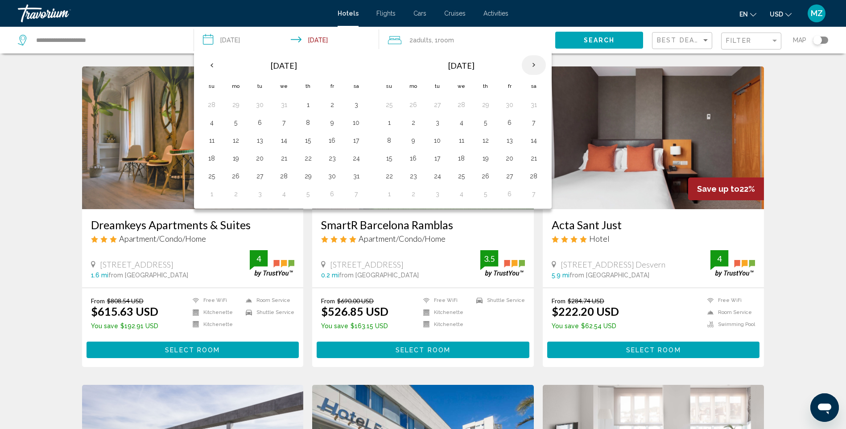
click at [529, 64] on th "Next month" at bounding box center [534, 65] width 24 height 20
click at [462, 104] on button "1" at bounding box center [461, 105] width 14 height 12
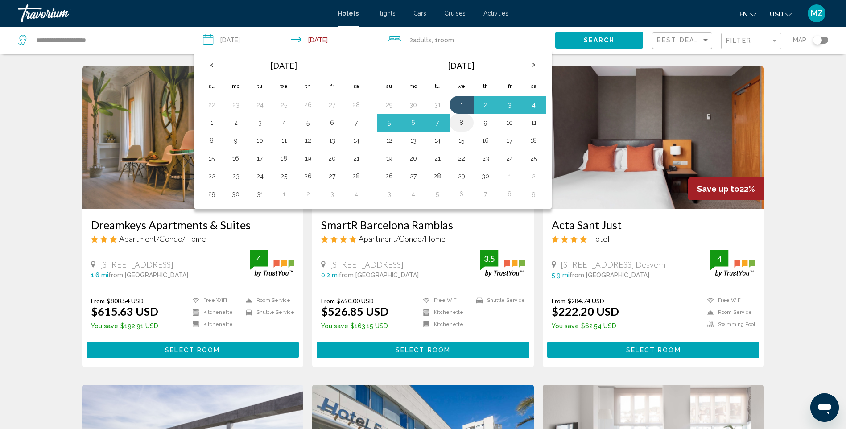
click at [463, 125] on button "8" at bounding box center [461, 122] width 14 height 12
type input "**********"
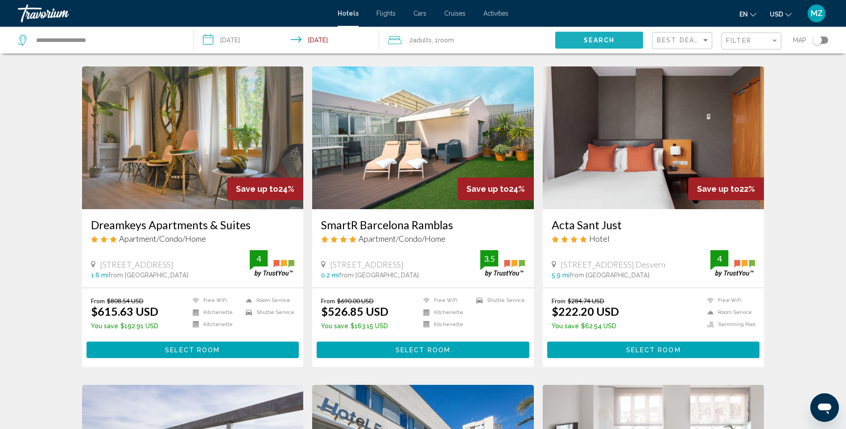
click at [622, 45] on button "Search" at bounding box center [599, 40] width 88 height 16
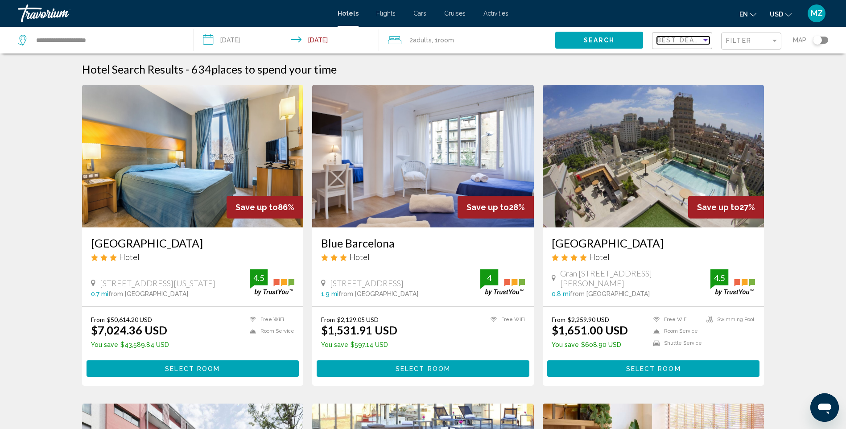
click at [701, 41] on span "Best Deals" at bounding box center [680, 40] width 47 height 7
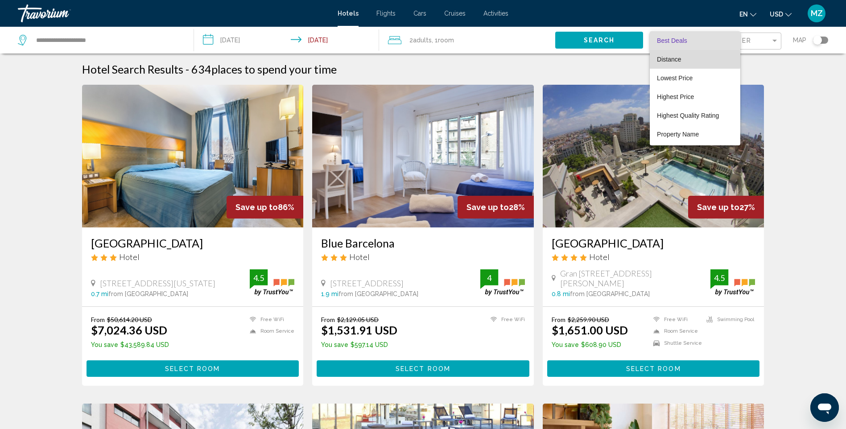
click at [674, 60] on span "Distance" at bounding box center [669, 59] width 24 height 7
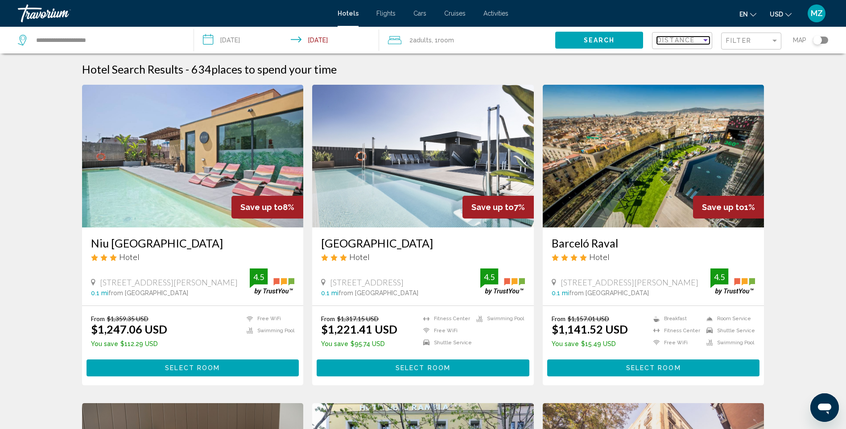
click at [687, 40] on span "Distance" at bounding box center [676, 40] width 38 height 7
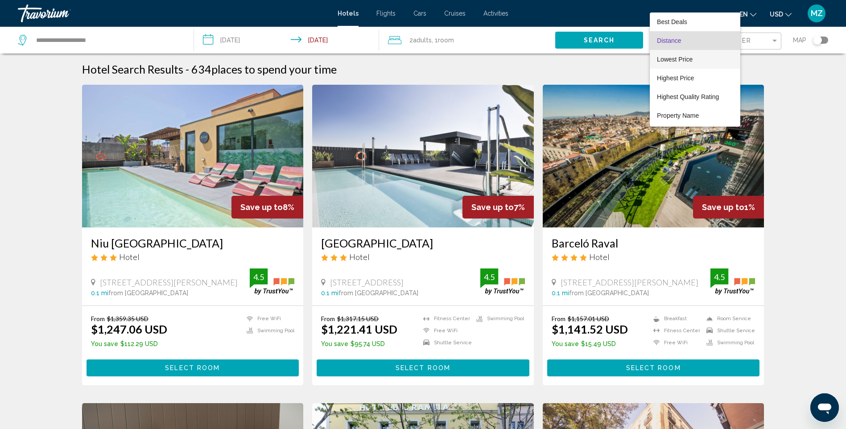
click at [683, 61] on span "Lowest Price" at bounding box center [675, 59] width 36 height 7
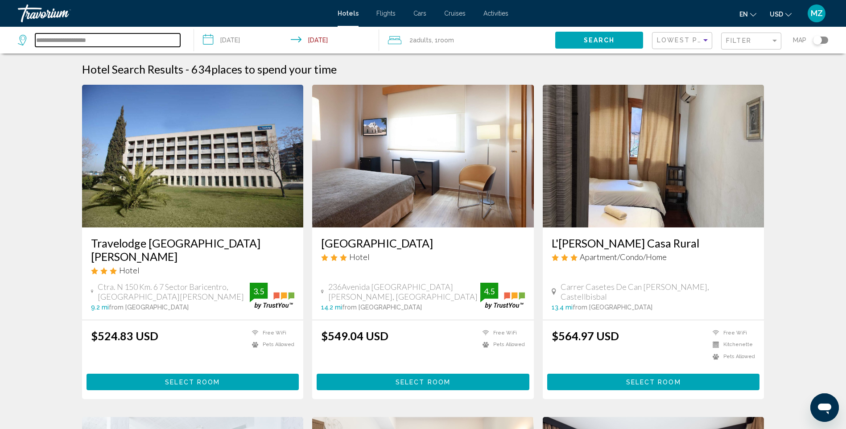
click at [176, 38] on input "**********" at bounding box center [107, 39] width 145 height 13
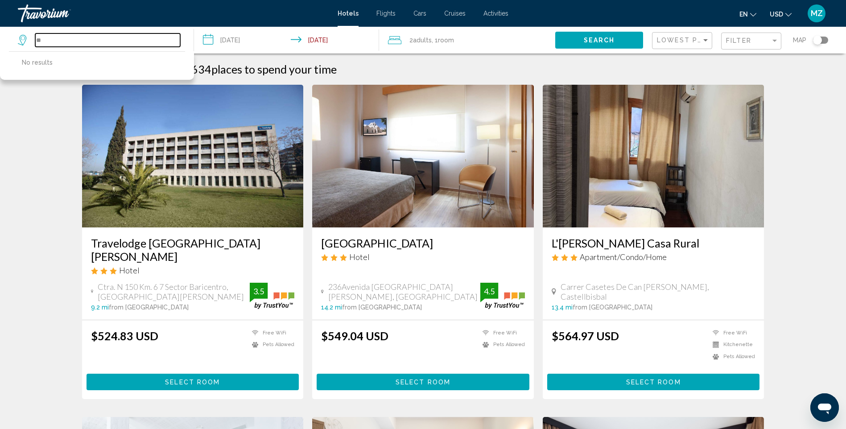
type input "*"
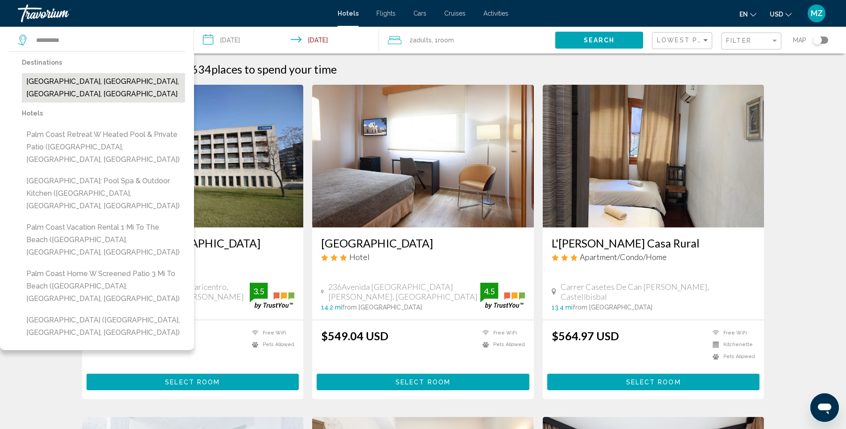
click at [136, 82] on button "Palm Coast, Daytona Beach, FL, United States" at bounding box center [103, 87] width 163 height 29
type input "**********"
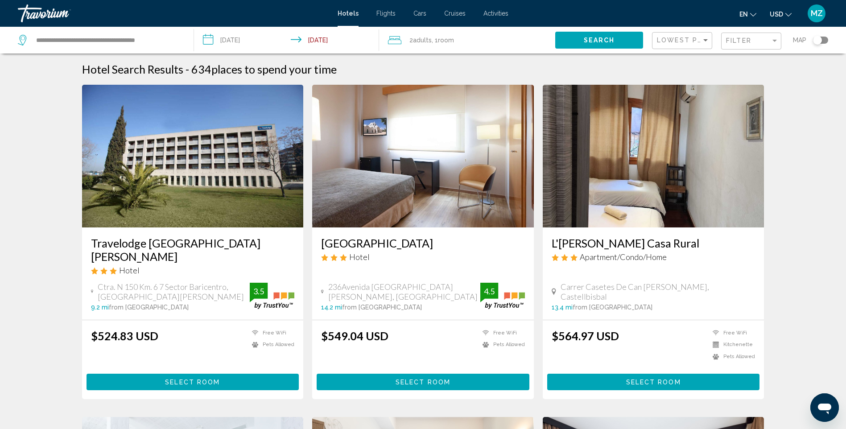
click at [243, 41] on input "**********" at bounding box center [288, 41] width 189 height 29
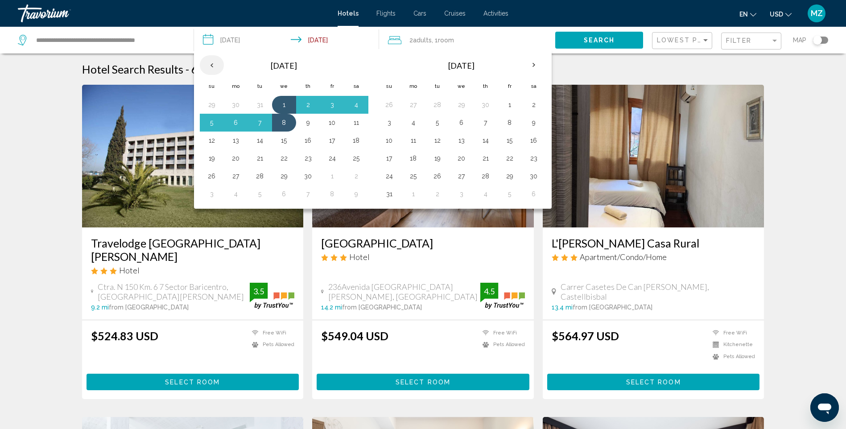
click at [214, 61] on th "Previous month" at bounding box center [212, 65] width 24 height 20
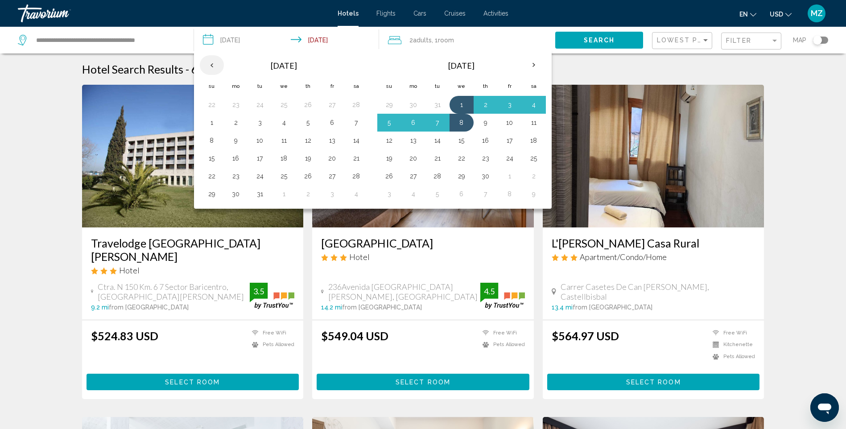
click at [214, 61] on th "Previous month" at bounding box center [212, 65] width 24 height 20
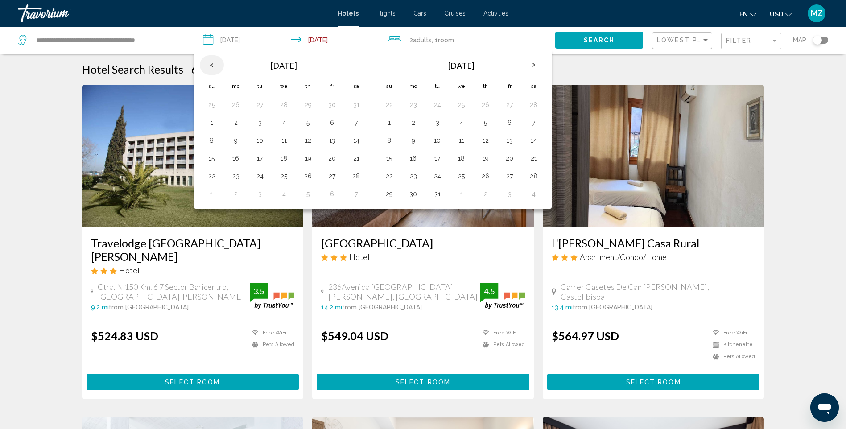
click at [214, 61] on th "Previous month" at bounding box center [212, 65] width 24 height 20
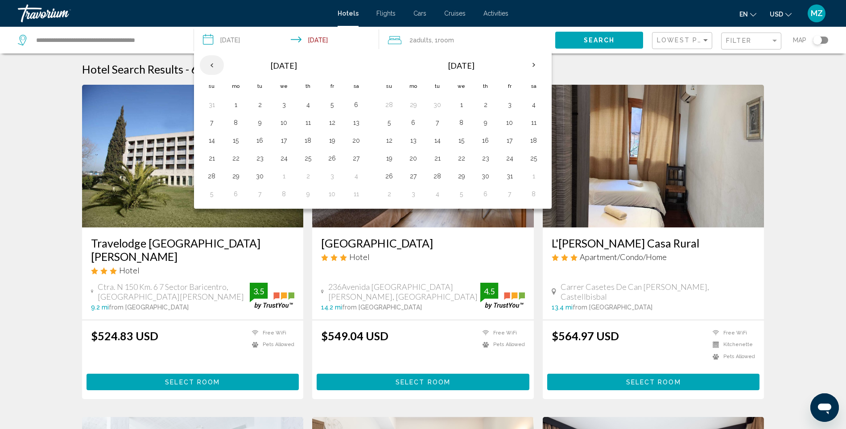
click at [214, 61] on th "Previous month" at bounding box center [212, 65] width 24 height 20
click at [234, 158] on button "18" at bounding box center [236, 156] width 14 height 12
click at [258, 158] on button "19" at bounding box center [260, 156] width 14 height 12
type input "**********"
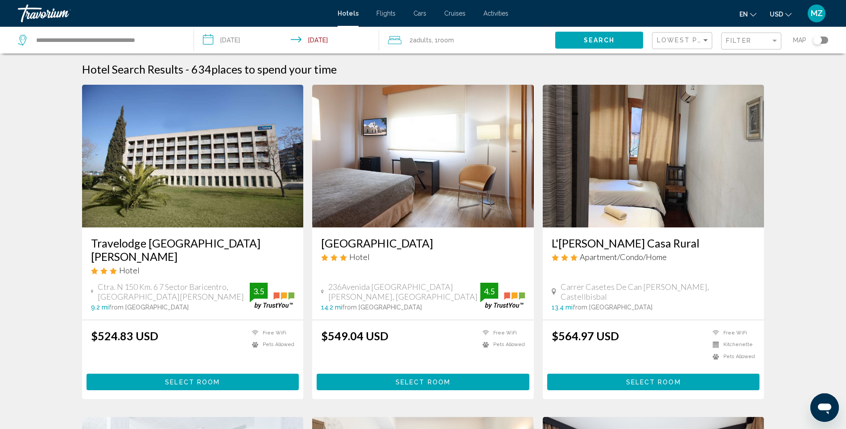
click at [615, 37] on button "Search" at bounding box center [599, 40] width 88 height 16
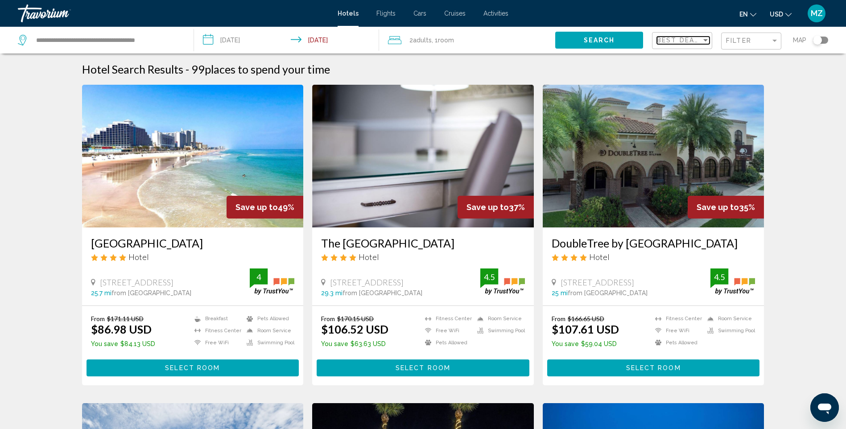
click at [701, 41] on span "Best Deals" at bounding box center [680, 40] width 47 height 7
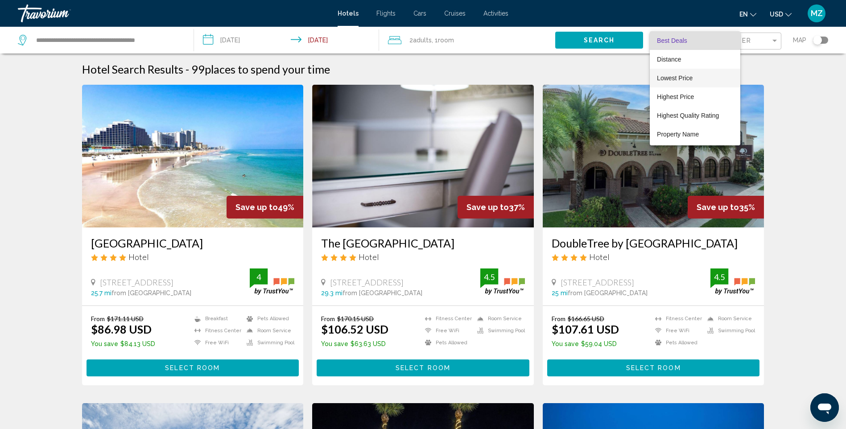
click at [682, 80] on span "Lowest Price" at bounding box center [675, 77] width 36 height 7
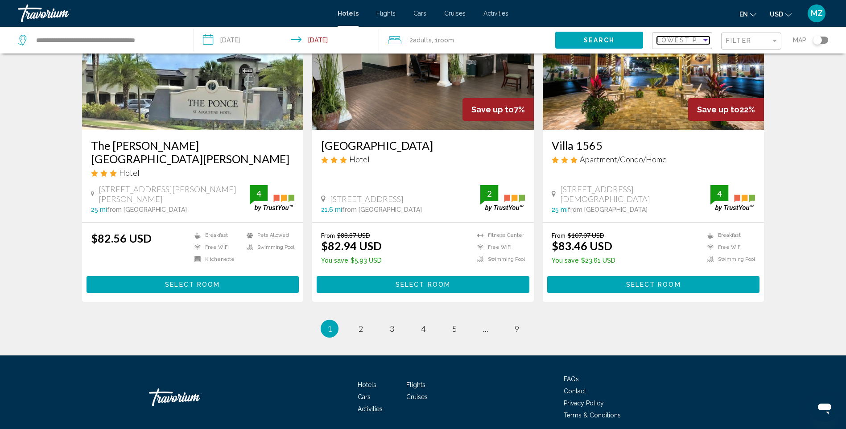
scroll to position [1115, 0]
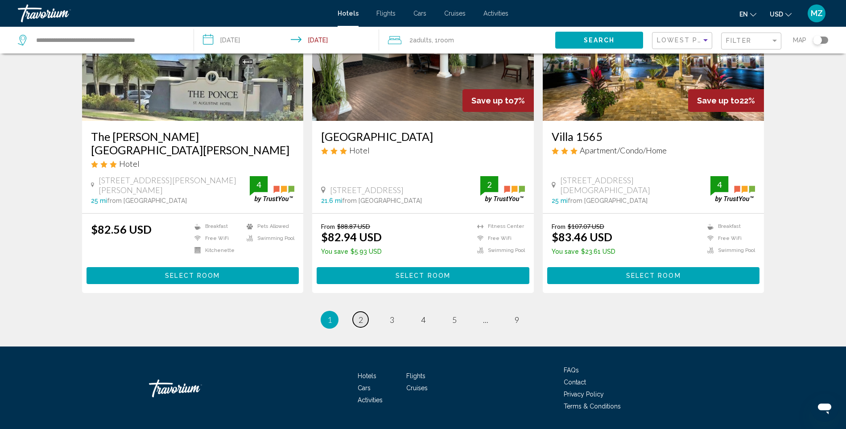
click at [364, 312] on link "page 2" at bounding box center [361, 320] width 16 height 16
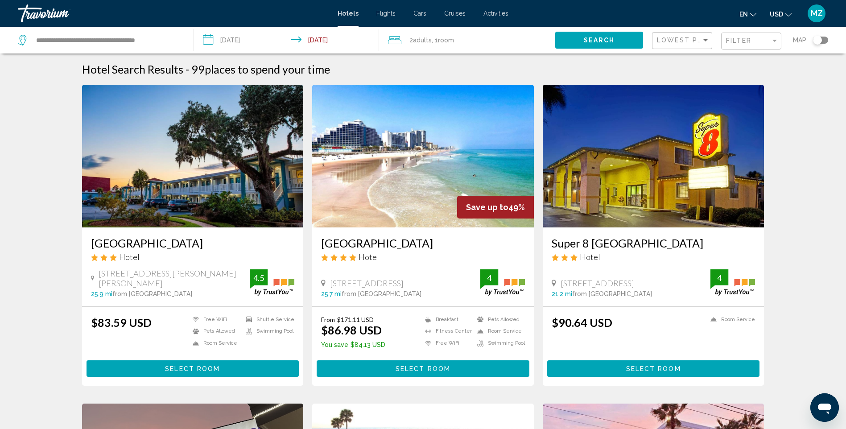
click at [499, 13] on span "Activities" at bounding box center [495, 13] width 25 height 7
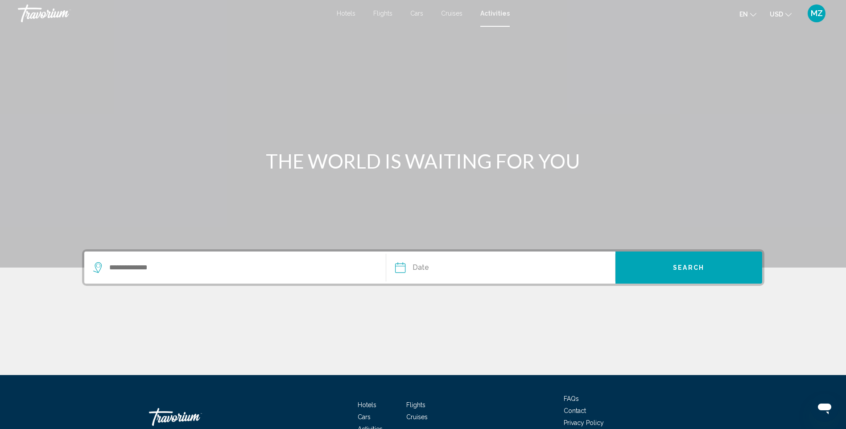
click at [452, 12] on span "Cruises" at bounding box center [451, 13] width 21 height 7
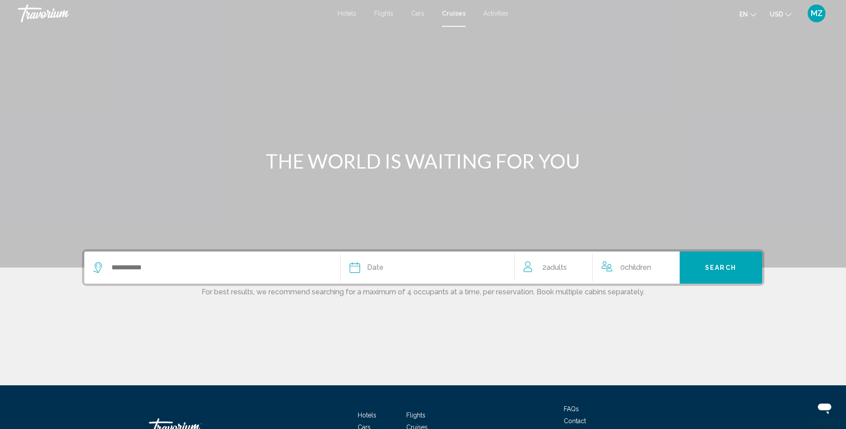
click at [390, 11] on span "Flights" at bounding box center [383, 13] width 19 height 7
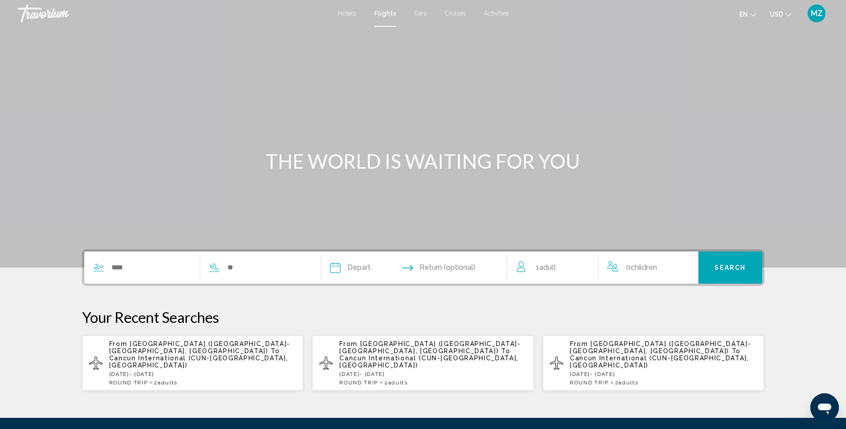
click at [348, 13] on span "Hotels" at bounding box center [347, 13] width 19 height 7
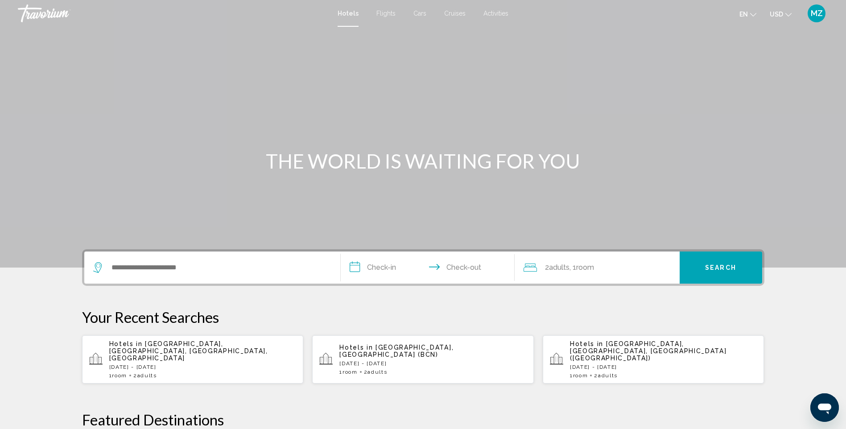
click at [593, 82] on div "Main content" at bounding box center [423, 134] width 846 height 268
